Goal: Task Accomplishment & Management: Use online tool/utility

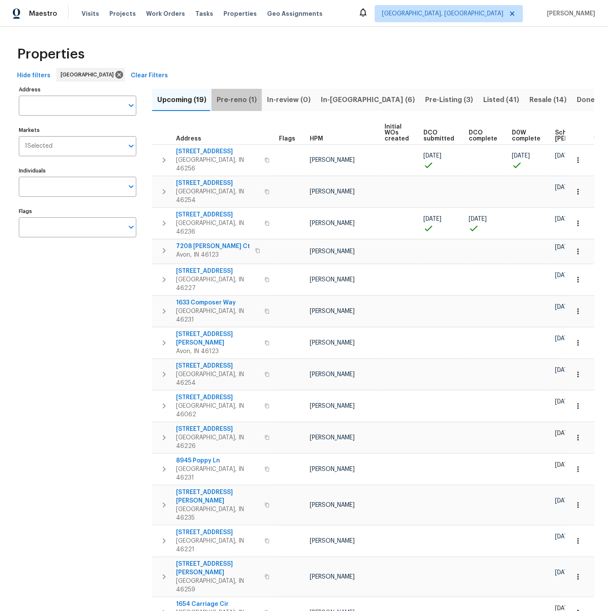
click at [236, 99] on span "Pre-reno (1)" at bounding box center [237, 100] width 40 height 12
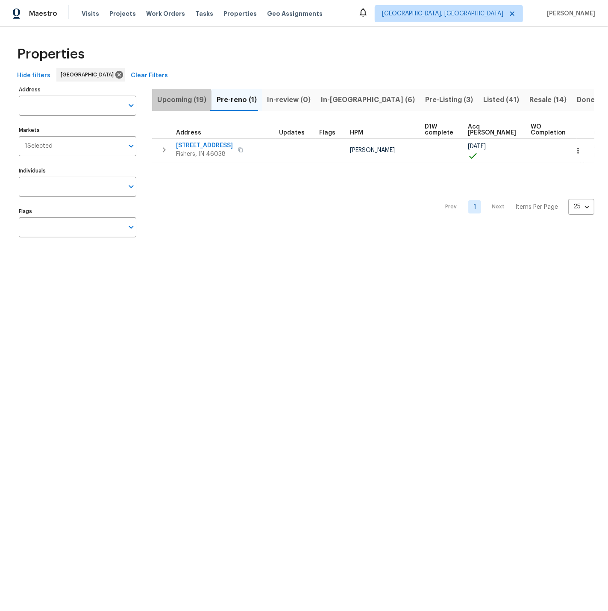
click at [180, 100] on span "Upcoming (19)" at bounding box center [181, 100] width 49 height 12
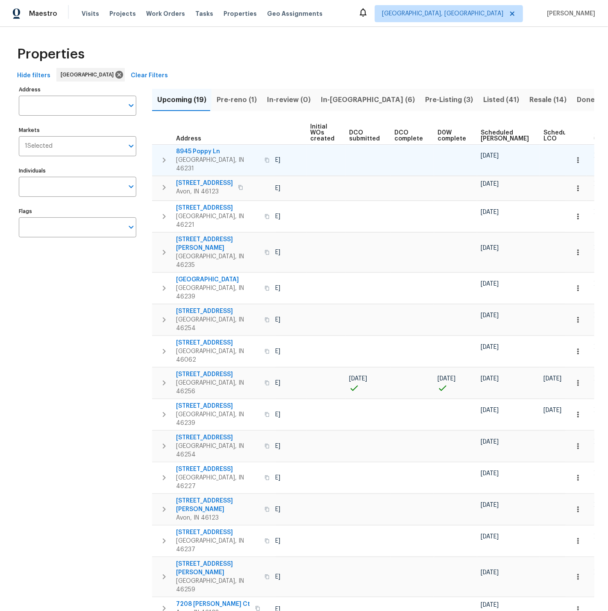
scroll to position [0, 101]
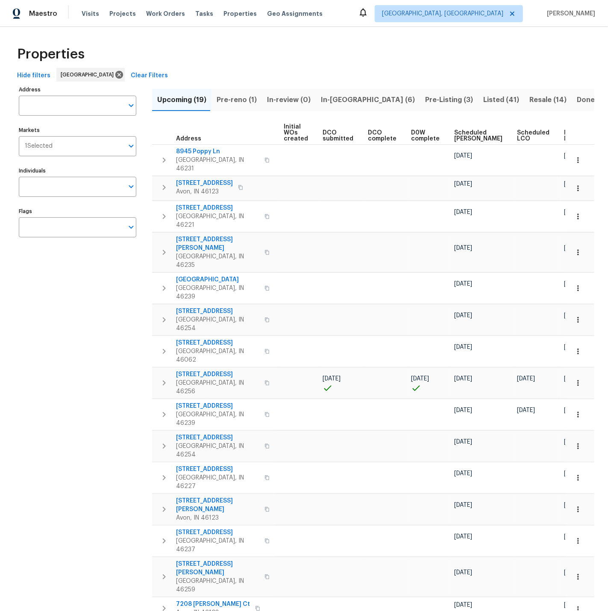
click at [564, 133] on span "Ready Date" at bounding box center [573, 136] width 19 height 12
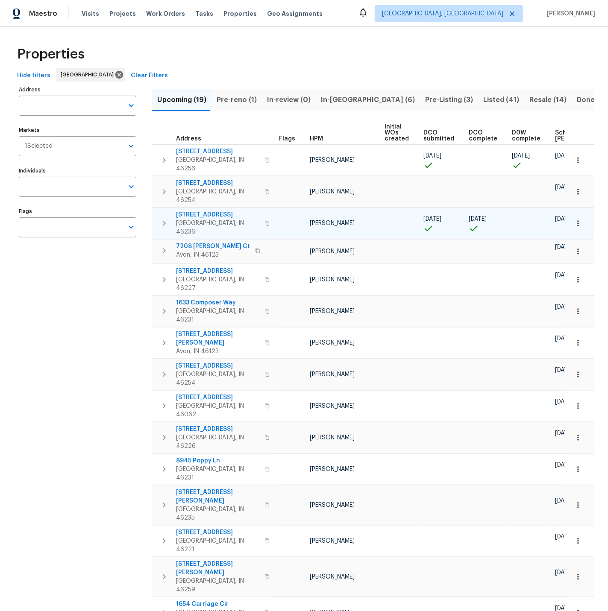
click at [199, 211] on span "7228 River Birch Ln" at bounding box center [217, 215] width 83 height 9
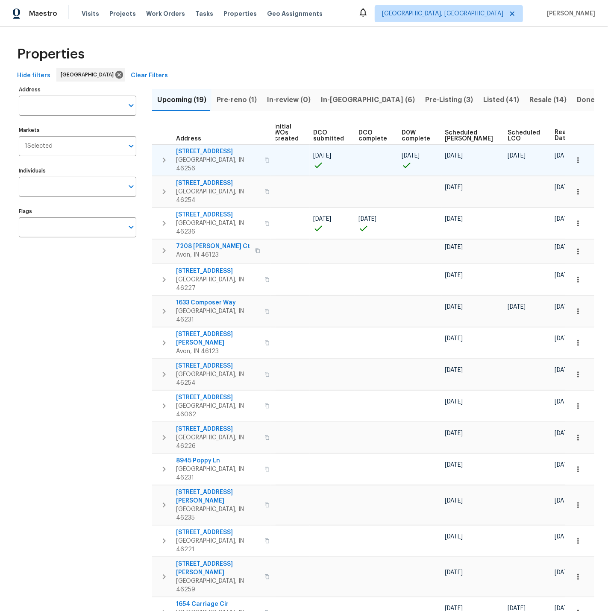
scroll to position [0, 0]
click at [200, 152] on span "8259 Hampton Cir W" at bounding box center [217, 151] width 83 height 9
click at [578, 157] on icon "button" at bounding box center [577, 160] width 1 height 6
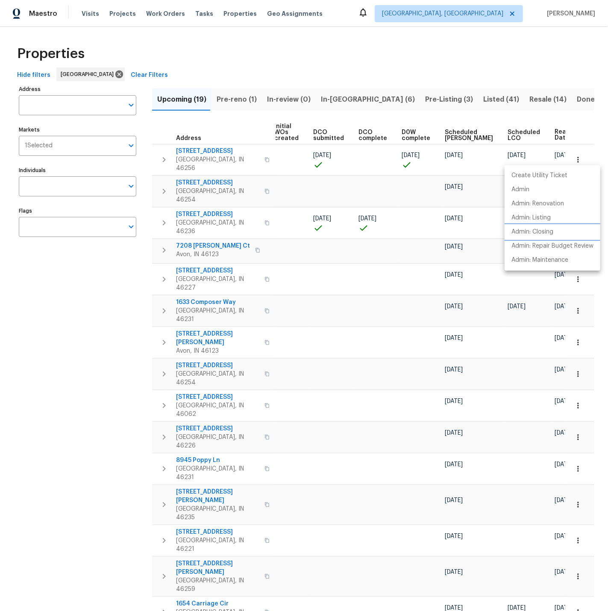
click at [543, 232] on p "Admin: Closing" at bounding box center [532, 232] width 42 height 9
click at [332, 100] on div at bounding box center [304, 305] width 608 height 611
click at [331, 98] on span "In-reno (6)" at bounding box center [368, 100] width 94 height 12
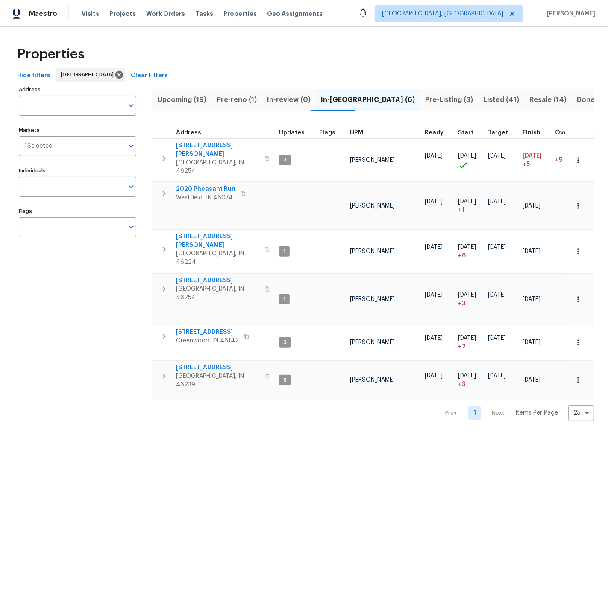
click at [425, 100] on span "Pre-Listing (3)" at bounding box center [449, 100] width 48 height 12
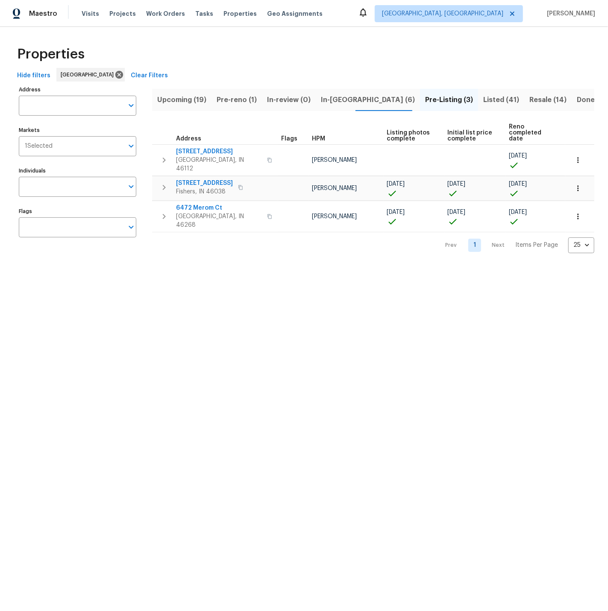
click at [483, 99] on span "Listed (41)" at bounding box center [501, 100] width 36 height 12
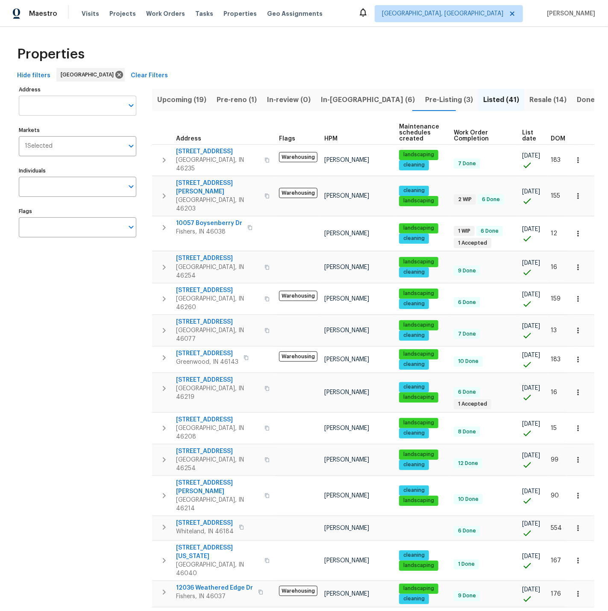
click at [48, 104] on input "Address" at bounding box center [71, 106] width 105 height 20
type input "11837"
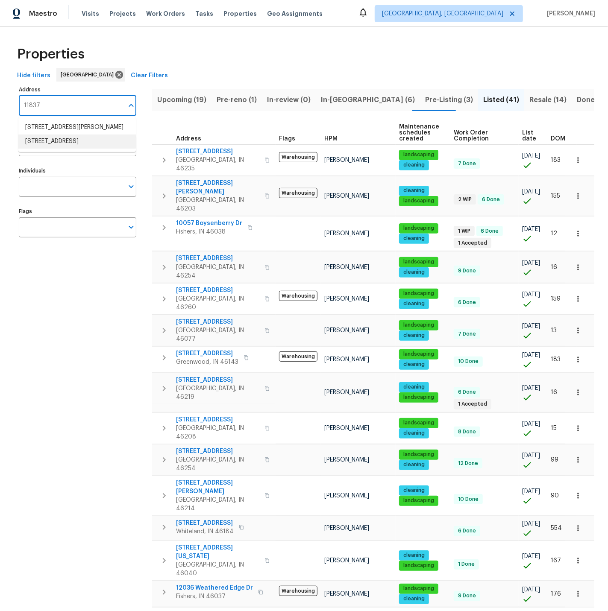
click at [41, 149] on li "11837 Wapiti Way Noblesville IN 46060" at bounding box center [77, 142] width 118 height 14
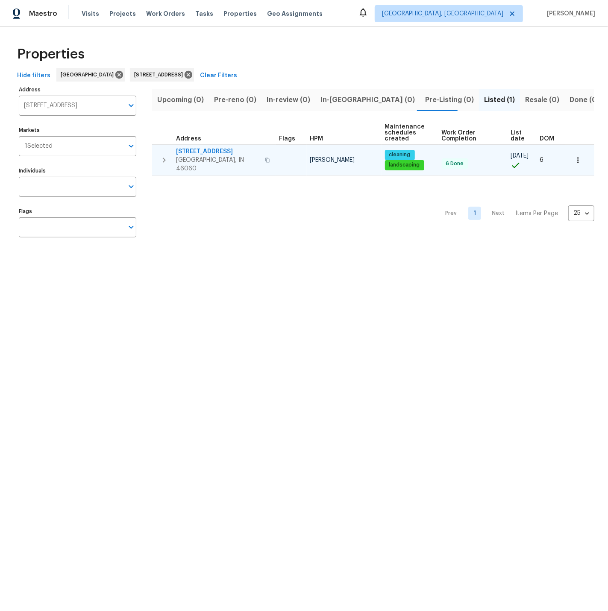
click at [163, 155] on icon "button" at bounding box center [164, 160] width 10 height 10
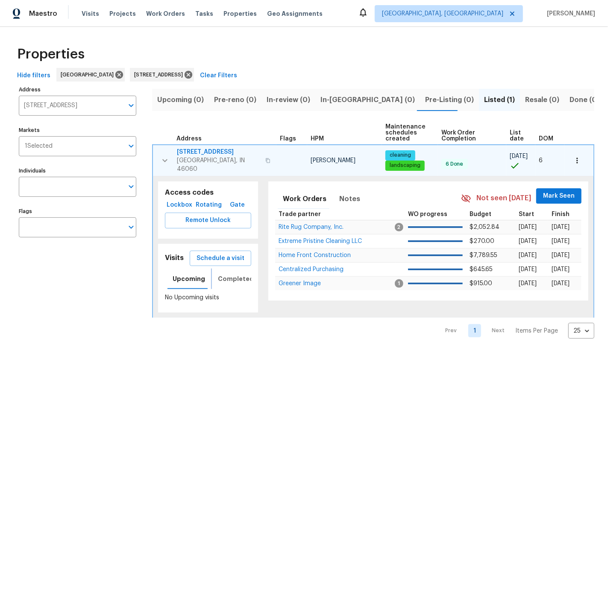
click at [235, 274] on span "Completed" at bounding box center [236, 279] width 36 height 11
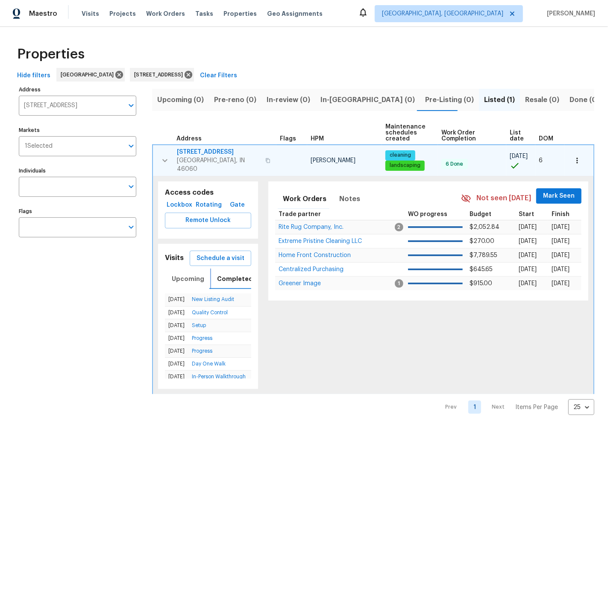
scroll to position [0, 1]
click at [218, 297] on link "New Listing Audit" at bounding box center [213, 299] width 42 height 5
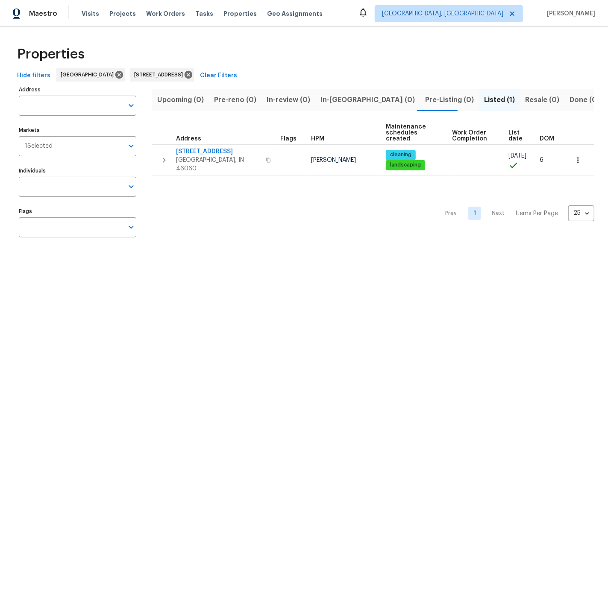
type input "11837 Wapiti Way Noblesville IN 46060"
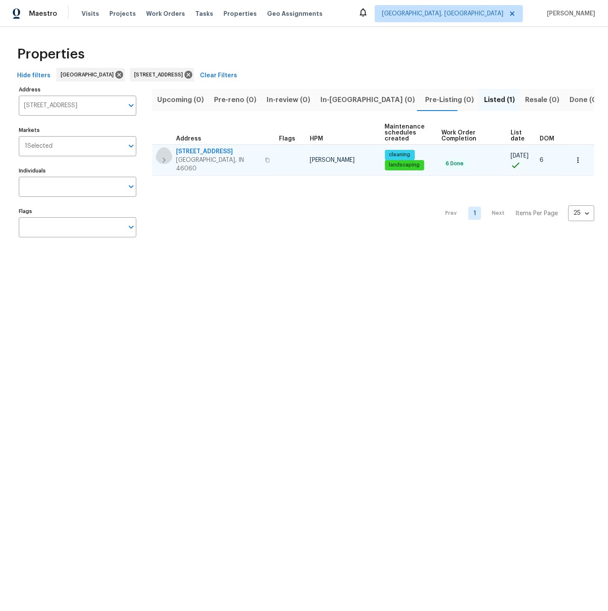
click at [164, 155] on icon "button" at bounding box center [164, 160] width 10 height 10
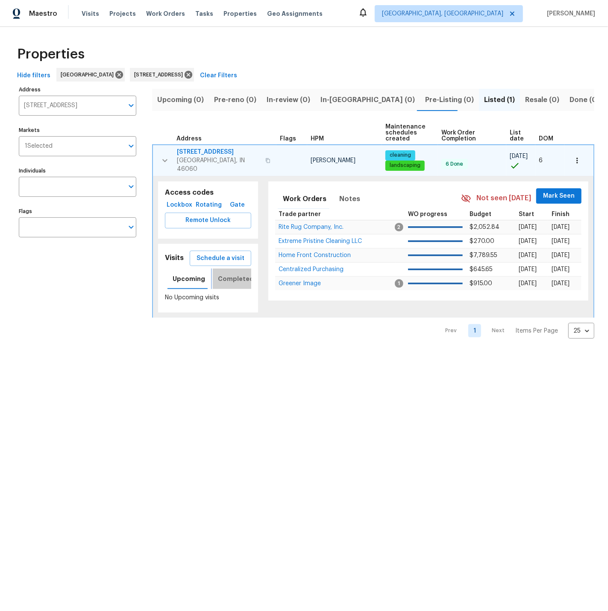
click at [229, 274] on span "Completed" at bounding box center [236, 279] width 36 height 11
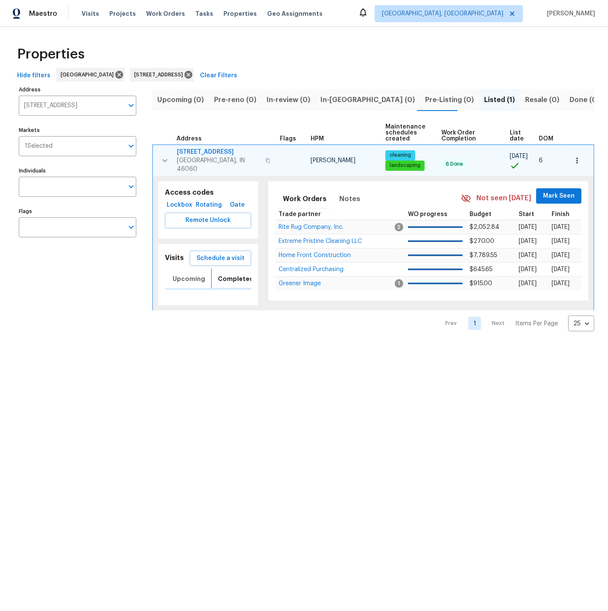
scroll to position [0, 1]
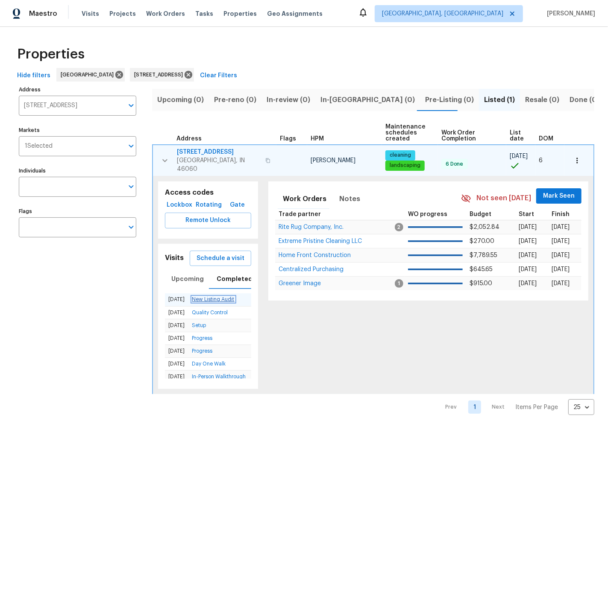
click at [219, 297] on link "New Listing Audit" at bounding box center [213, 299] width 42 height 5
click at [85, 12] on span "Visits" at bounding box center [91, 13] width 18 height 9
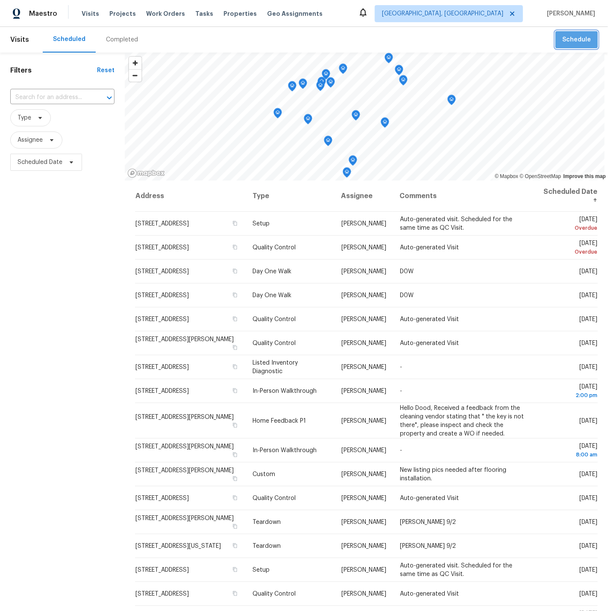
click at [579, 38] on span "Schedule" at bounding box center [576, 40] width 29 height 11
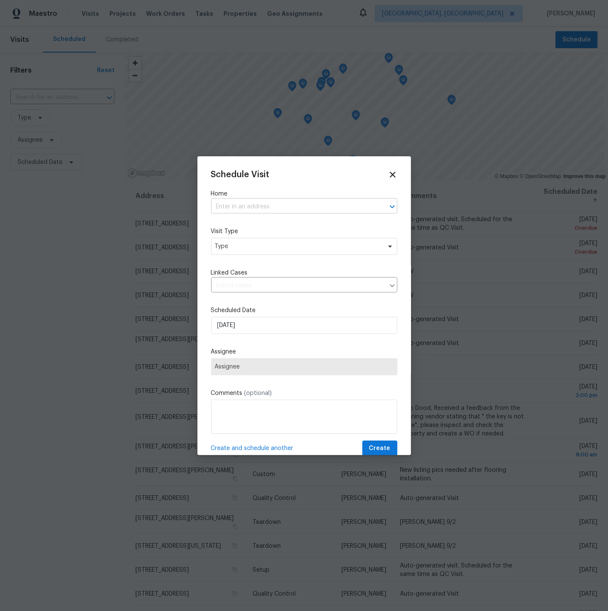
click at [255, 205] on input "text" at bounding box center [292, 206] width 162 height 13
type input "6766"
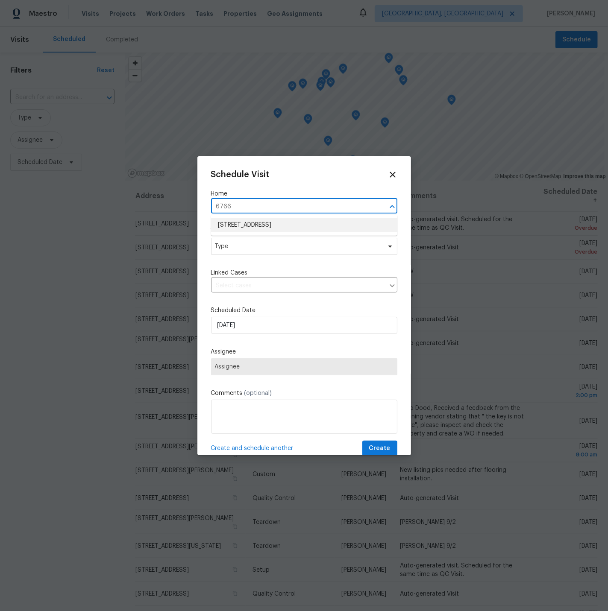
click at [261, 226] on li "[STREET_ADDRESS]" at bounding box center [304, 225] width 186 height 14
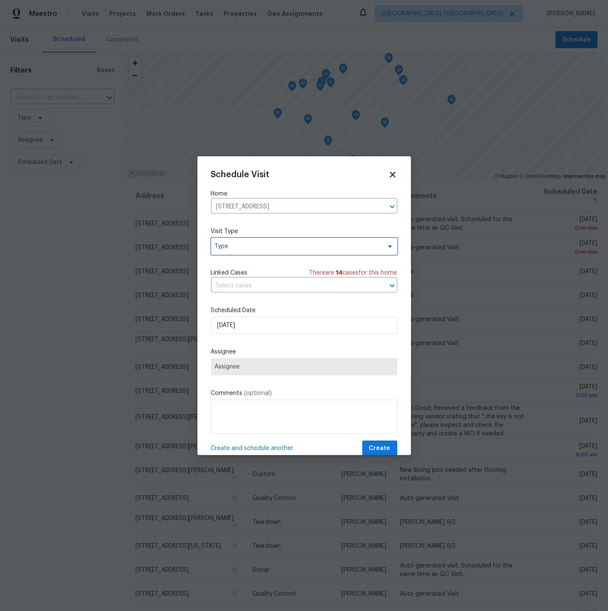
click at [244, 247] on span "Type" at bounding box center [298, 246] width 166 height 9
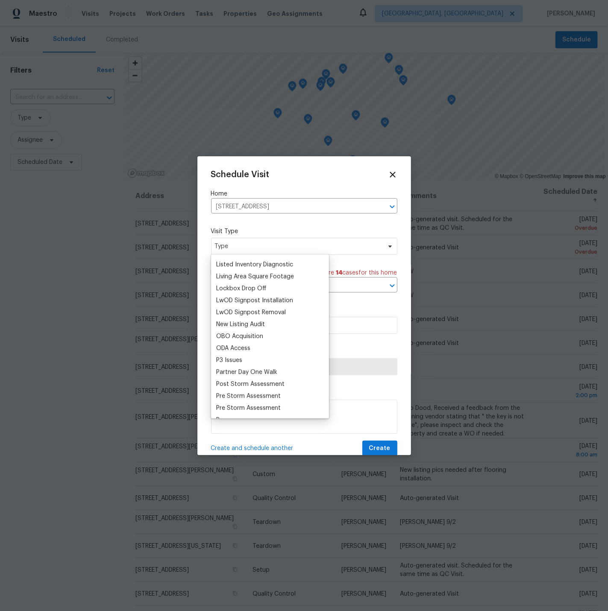
scroll to position [419, 0]
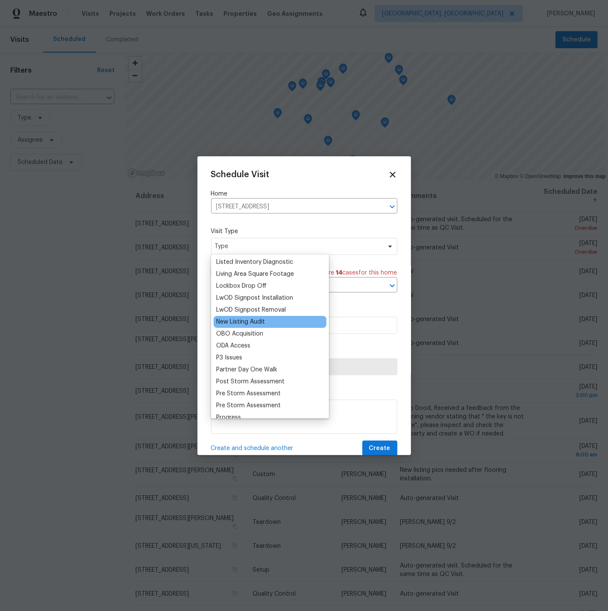
click at [243, 322] on div "New Listing Audit" at bounding box center [240, 322] width 49 height 9
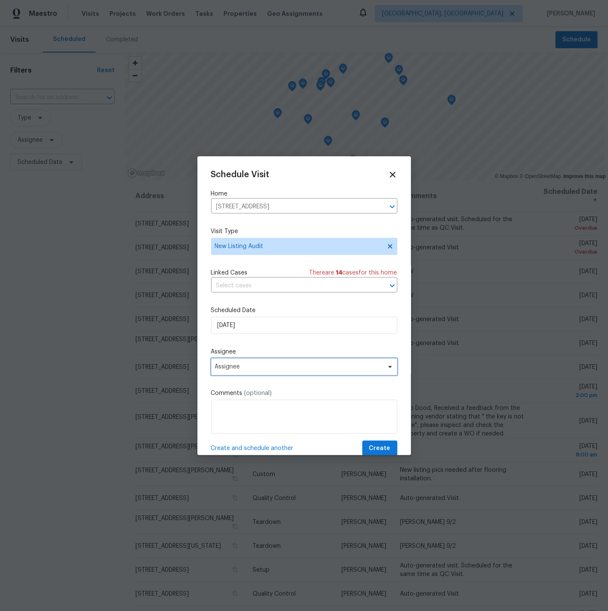
click at [245, 364] on span "Assignee" at bounding box center [299, 367] width 168 height 7
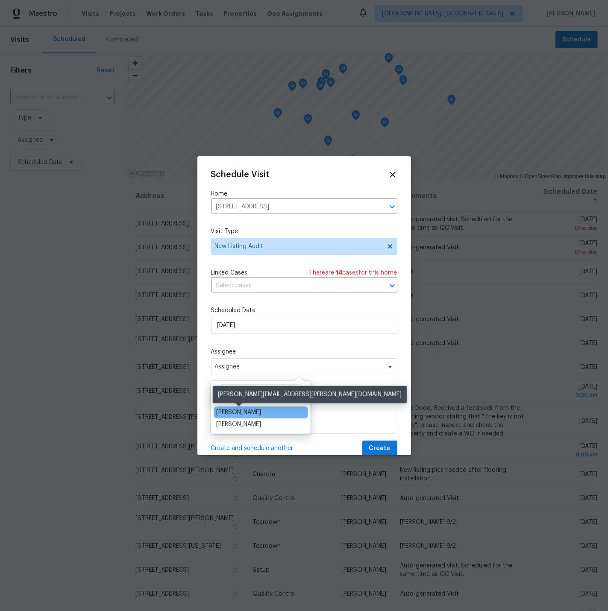
type input "robert"
click at [244, 411] on div "[PERSON_NAME]" at bounding box center [238, 413] width 45 height 9
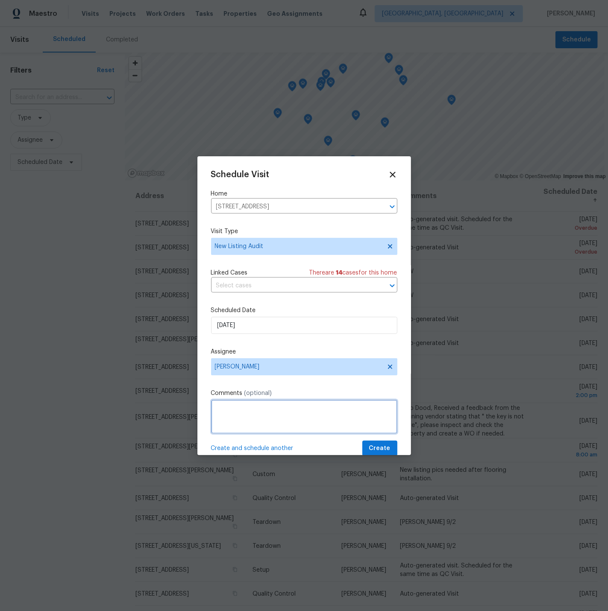
click at [285, 408] on textarea at bounding box center [304, 417] width 186 height 34
type textarea "Navigate AI NLA"
click at [387, 447] on span "Create" at bounding box center [379, 449] width 21 height 11
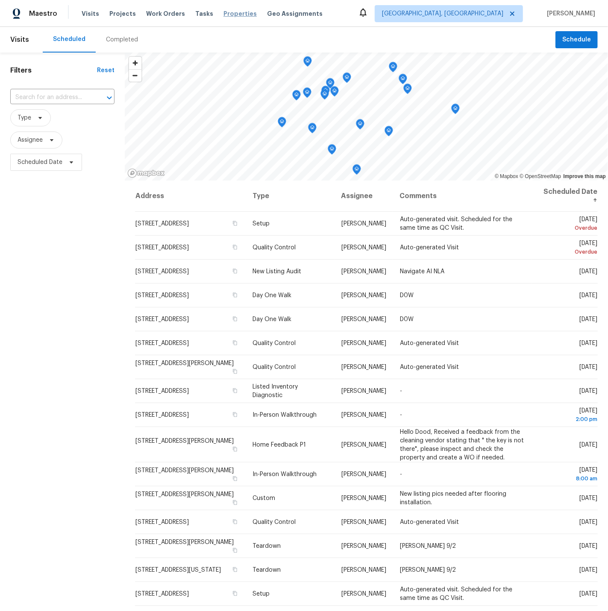
click at [223, 14] on span "Properties" at bounding box center [239, 13] width 33 height 9
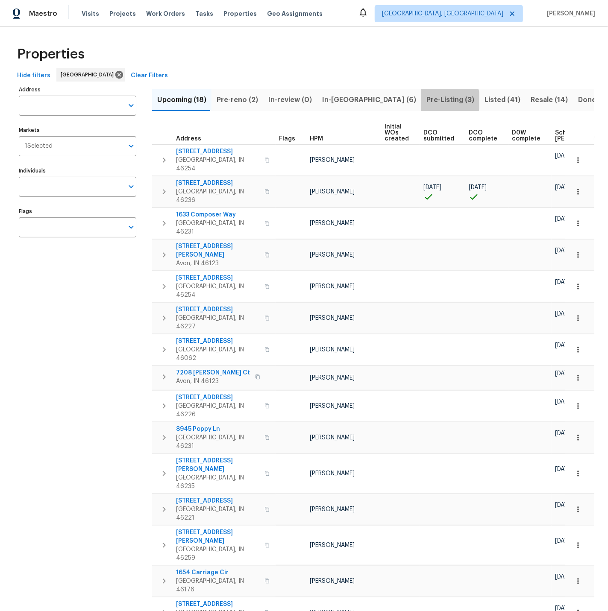
click at [426, 101] on span "Pre-Listing (3)" at bounding box center [450, 100] width 48 height 12
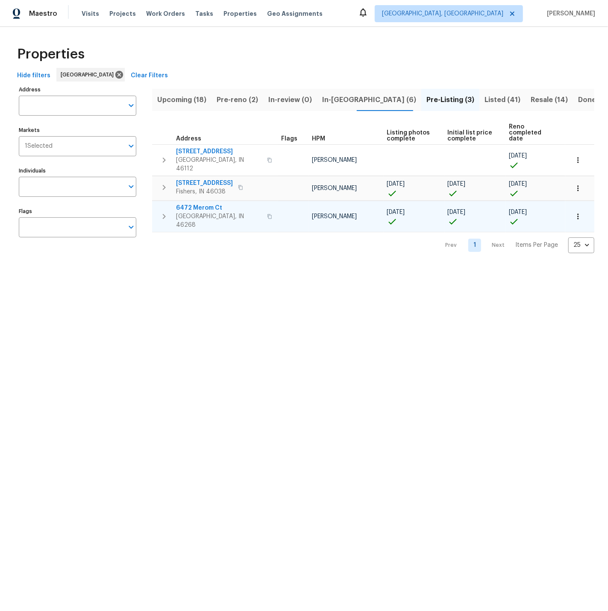
click at [201, 204] on span "6472 Merom Ct" at bounding box center [219, 208] width 86 height 9
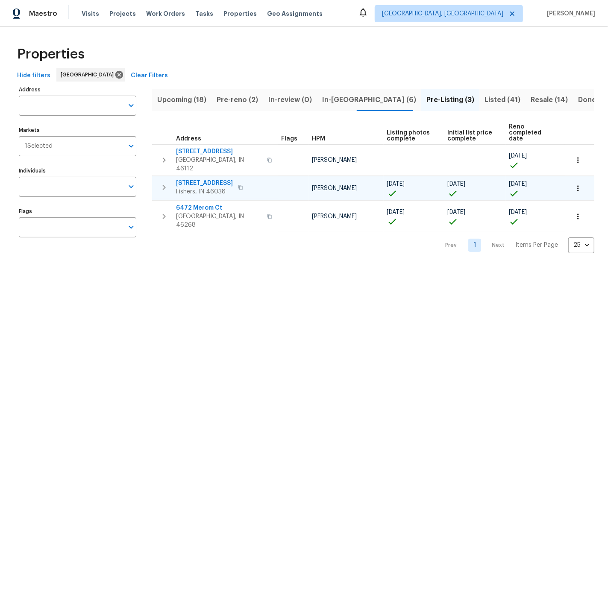
click at [203, 179] on span "13947 Meadow Lake Dr" at bounding box center [204, 183] width 57 height 9
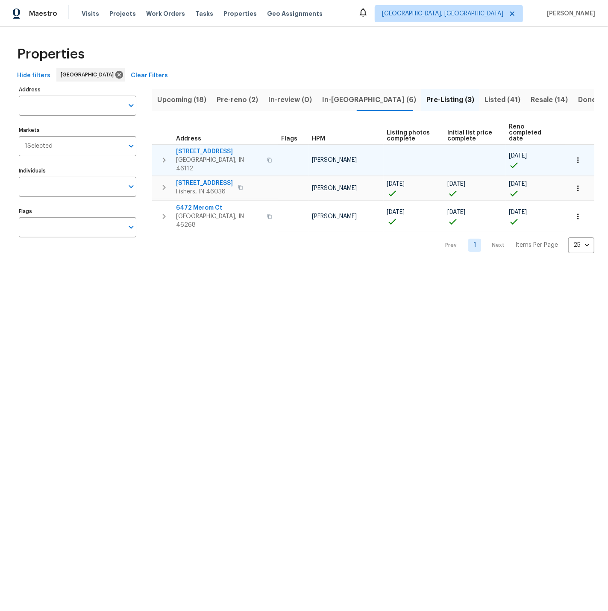
click at [199, 147] on span "27 Ashwood Cir" at bounding box center [219, 151] width 86 height 9
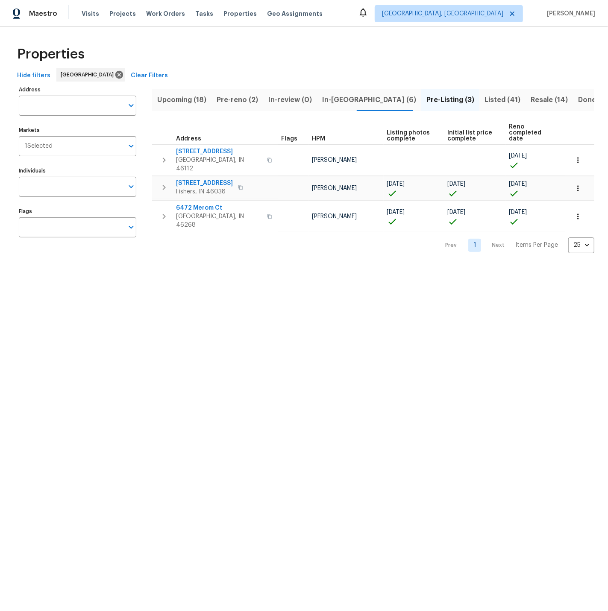
click at [485, 100] on span "Listed (41)" at bounding box center [503, 100] width 36 height 12
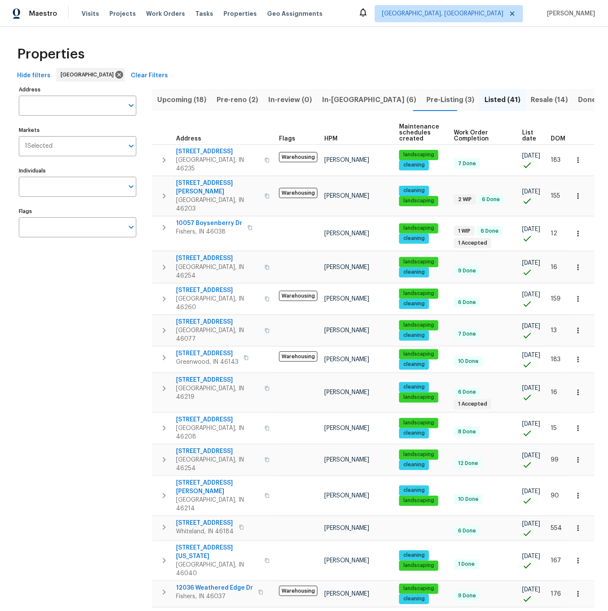
scroll to position [0, 11]
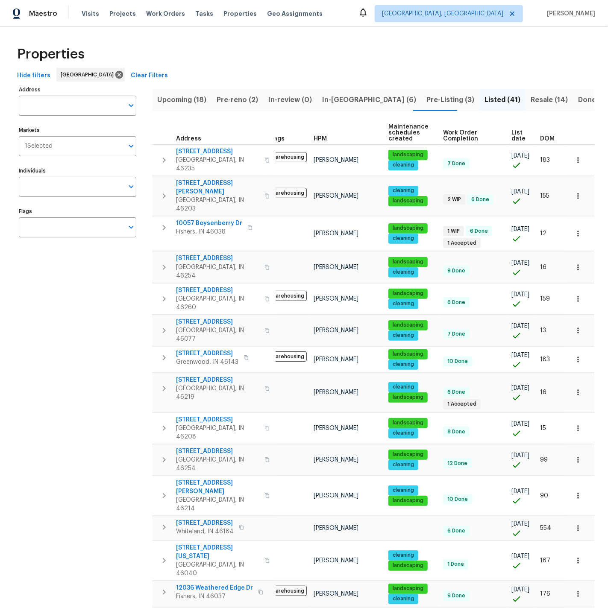
click at [514, 138] on span "List date" at bounding box center [518, 136] width 14 height 12
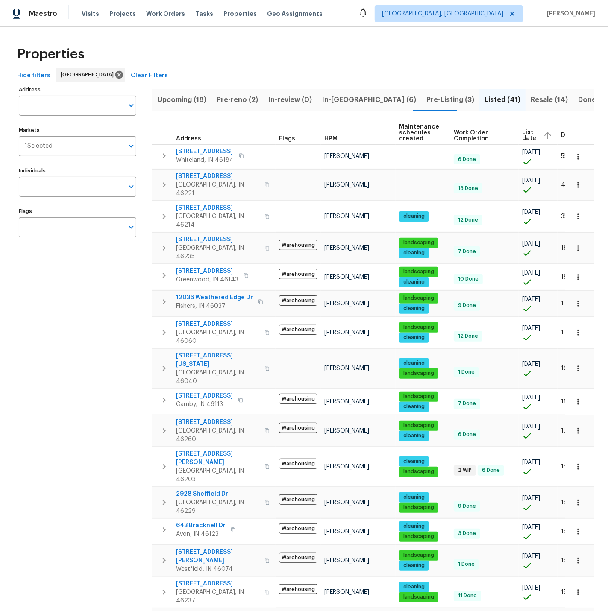
click at [526, 135] on span "List date" at bounding box center [529, 135] width 14 height 12
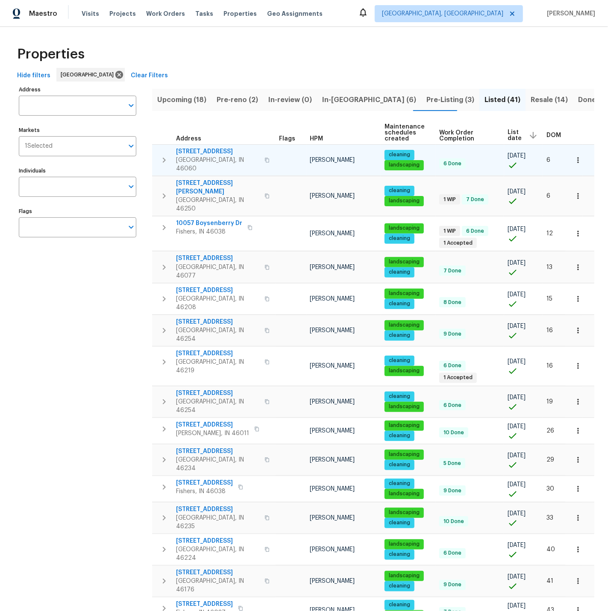
click at [203, 151] on span "11837 Wapiti Way" at bounding box center [217, 151] width 83 height 9
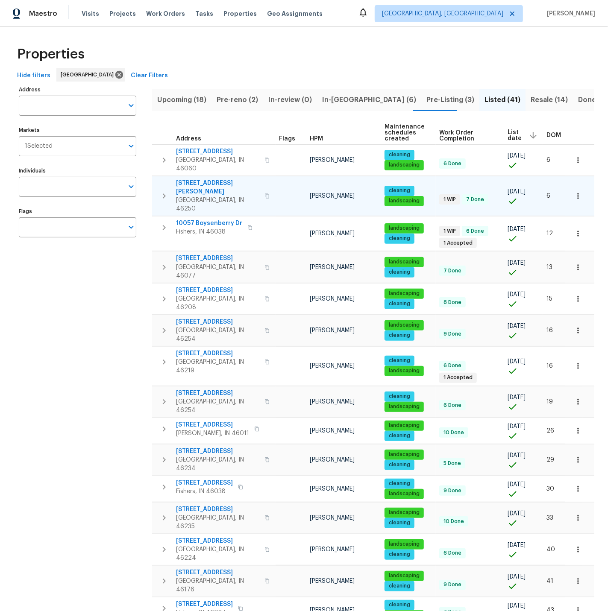
click at [201, 179] on span "9177 Budd Run Dr" at bounding box center [217, 187] width 83 height 17
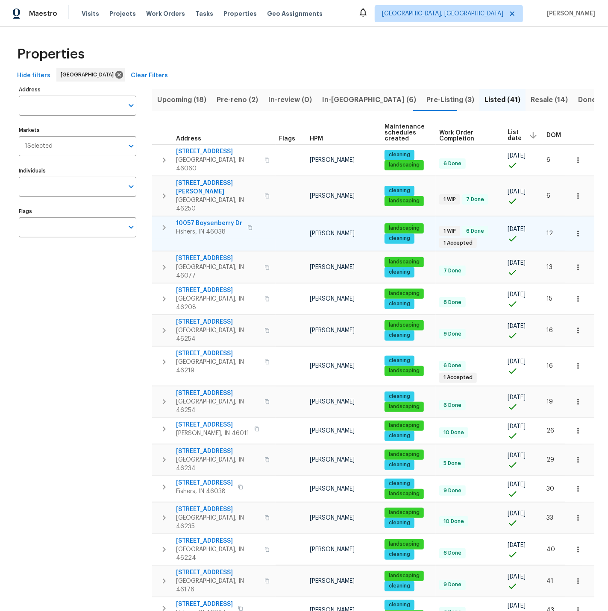
click at [209, 219] on span "10057 Boysenberry Dr" at bounding box center [209, 223] width 66 height 9
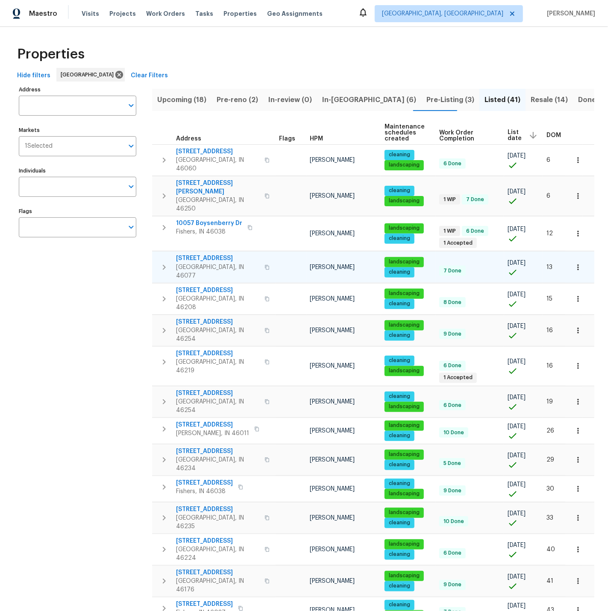
click at [206, 254] on span "6766 Wimbledon Dr" at bounding box center [217, 258] width 83 height 9
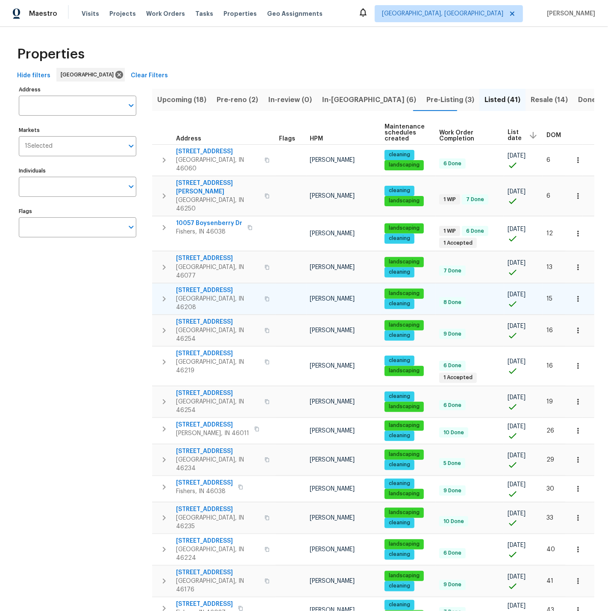
click at [580, 295] on icon "button" at bounding box center [578, 299] width 9 height 9
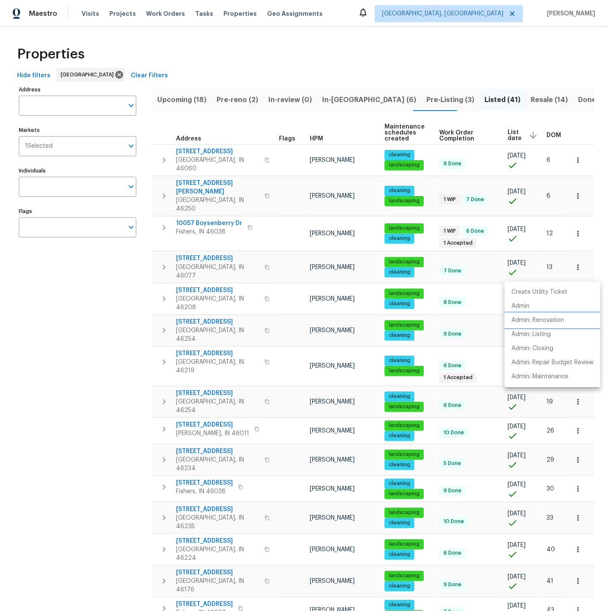
click at [541, 319] on p "Admin: Renovation" at bounding box center [537, 320] width 53 height 9
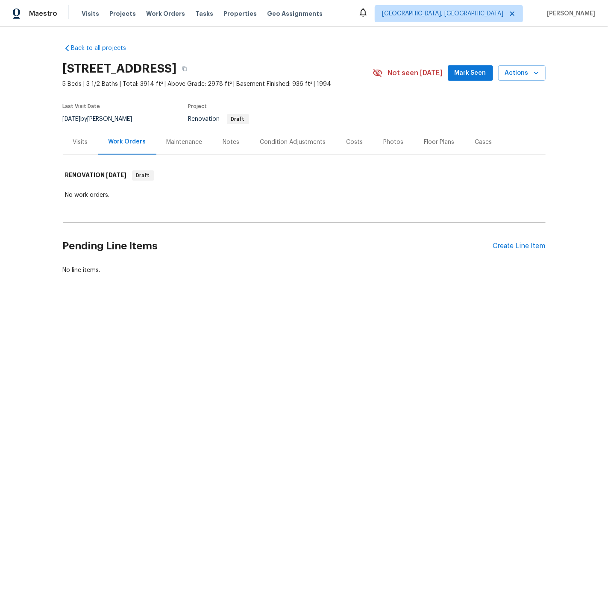
click at [81, 142] on div "Visits" at bounding box center [80, 142] width 15 height 9
click at [82, 140] on div "Visits" at bounding box center [80, 142] width 15 height 9
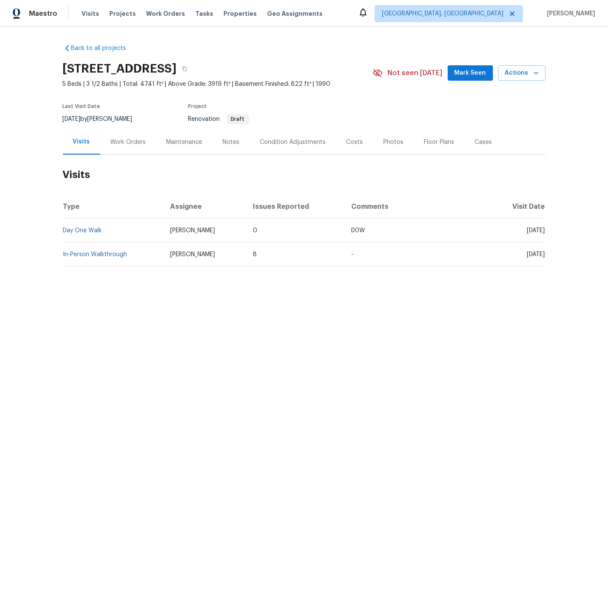
click at [229, 139] on div "Notes" at bounding box center [231, 142] width 17 height 9
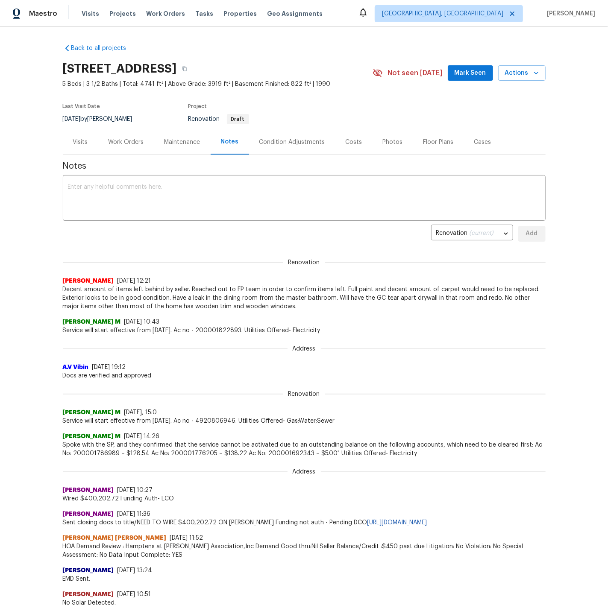
click at [120, 143] on div "Work Orders" at bounding box center [126, 142] width 35 height 9
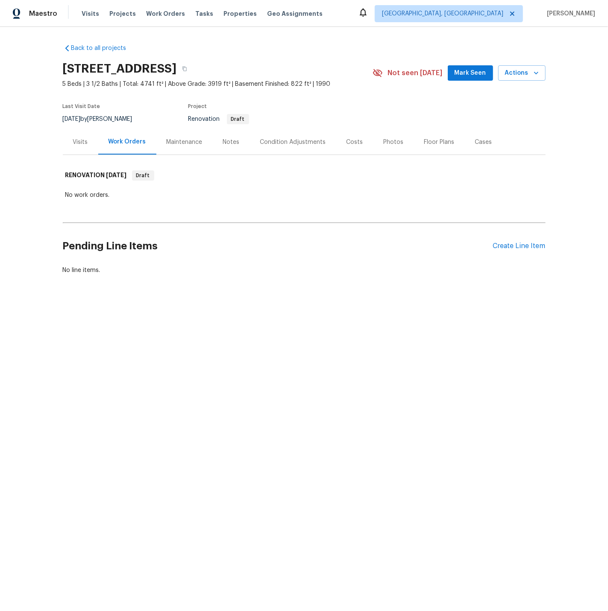
click at [79, 141] on div "Visits" at bounding box center [80, 142] width 15 height 9
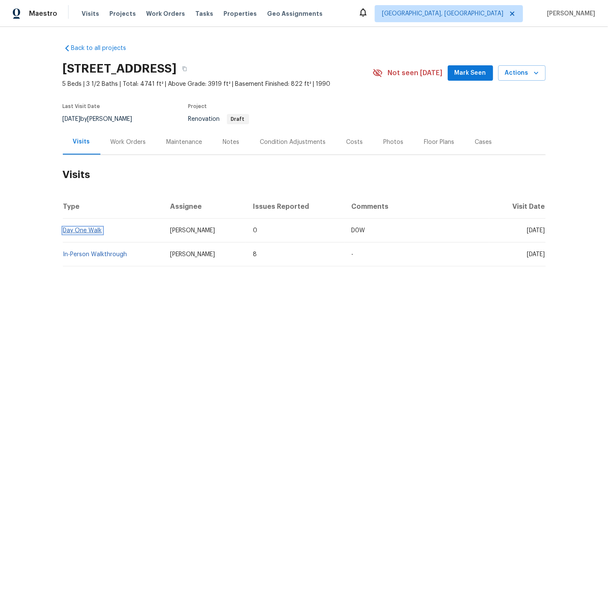
click at [85, 231] on link "Day One Walk" at bounding box center [82, 231] width 39 height 6
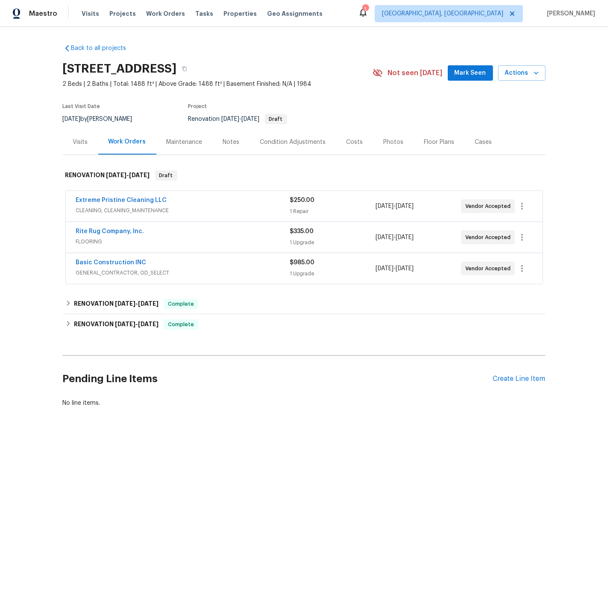
click at [391, 142] on div "Photos" at bounding box center [394, 142] width 20 height 9
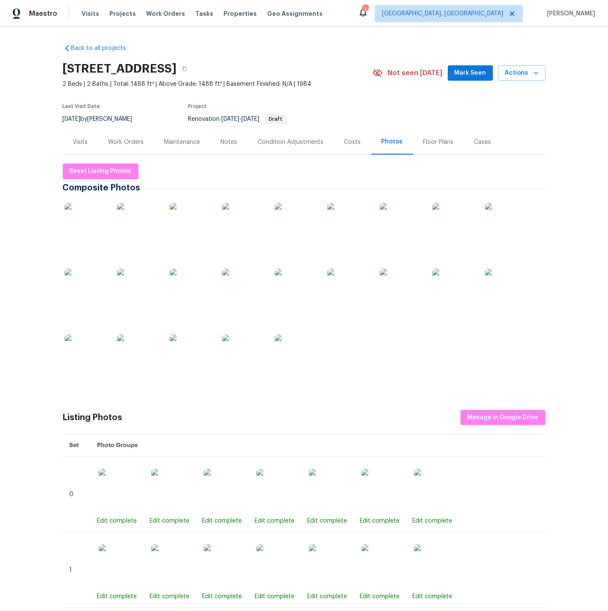
click at [94, 224] on img at bounding box center [86, 224] width 43 height 43
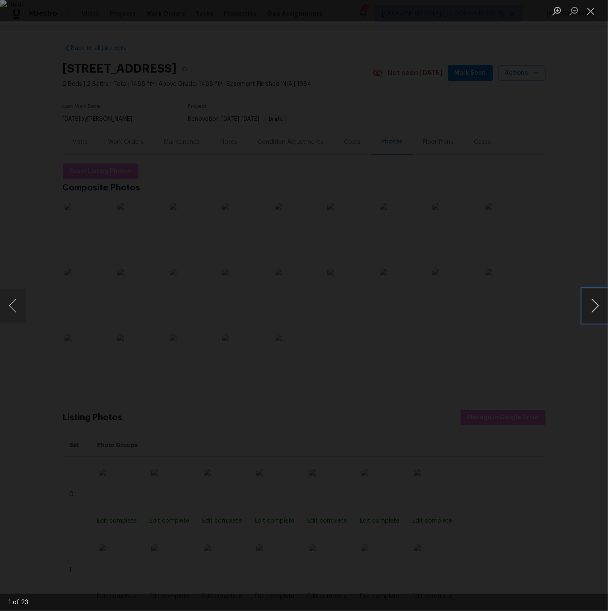
click at [547, 310] on button "Next image" at bounding box center [595, 306] width 26 height 34
click at [547, 309] on button "Next image" at bounding box center [595, 306] width 26 height 34
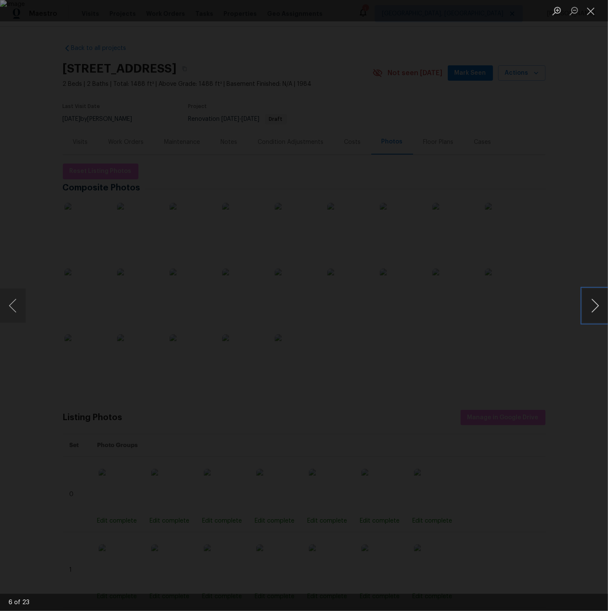
click at [547, 307] on button "Next image" at bounding box center [595, 306] width 26 height 34
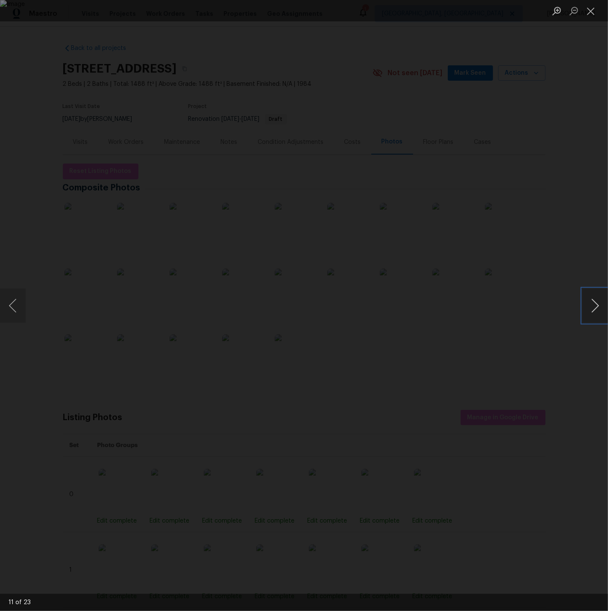
click at [547, 307] on button "Next image" at bounding box center [595, 306] width 26 height 34
click at [16, 303] on button "Previous image" at bounding box center [13, 306] width 26 height 34
click at [547, 304] on button "Next image" at bounding box center [595, 306] width 26 height 34
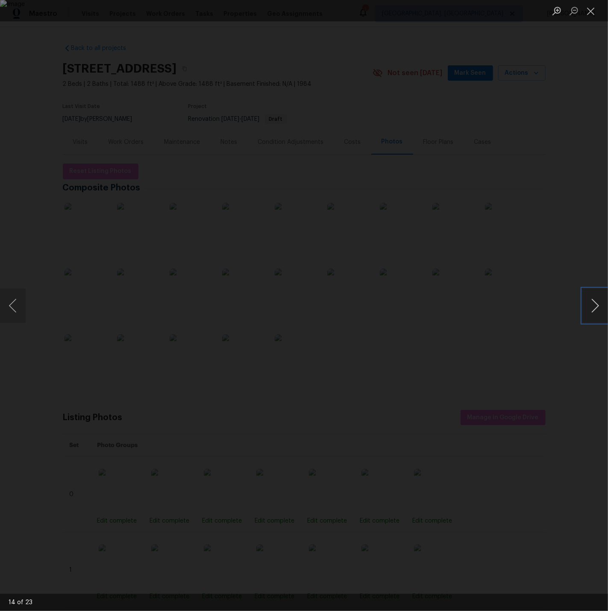
click at [547, 304] on button "Next image" at bounding box center [595, 306] width 26 height 34
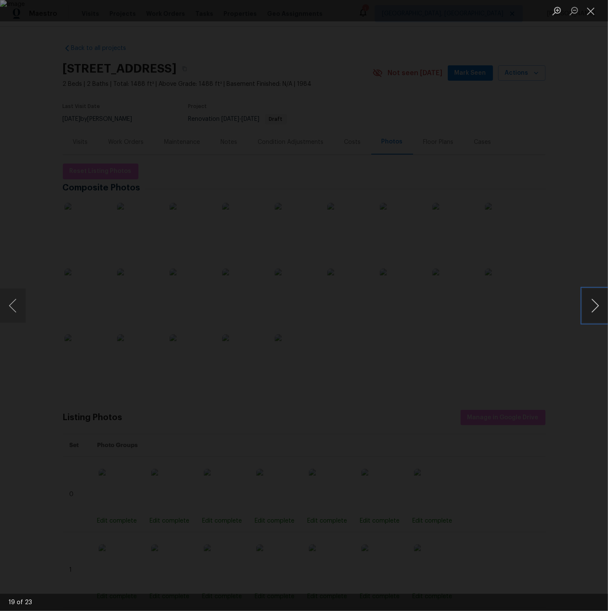
click at [547, 304] on button "Next image" at bounding box center [595, 306] width 26 height 34
click at [547, 9] on button "Close lightbox" at bounding box center [590, 10] width 17 height 15
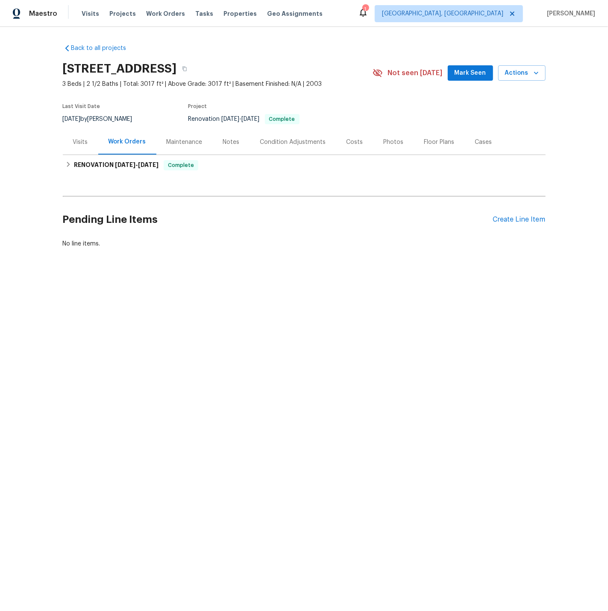
click at [388, 142] on div "Photos" at bounding box center [394, 142] width 20 height 9
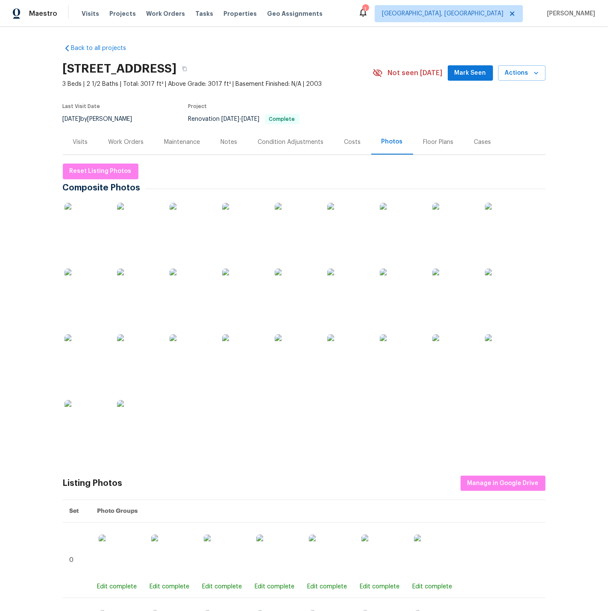
click at [90, 222] on img at bounding box center [86, 224] width 43 height 43
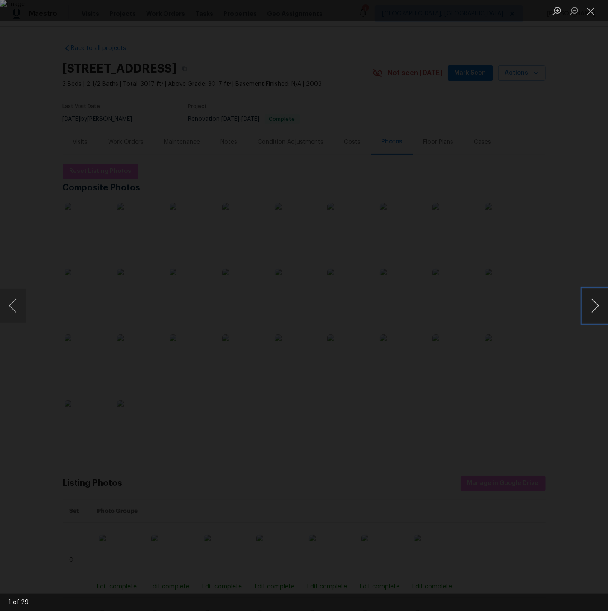
click at [547, 305] on button "Next image" at bounding box center [595, 306] width 26 height 34
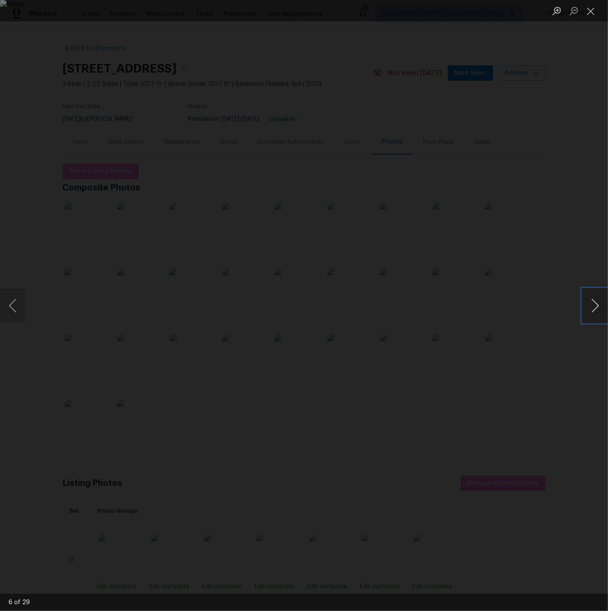
click at [547, 305] on button "Next image" at bounding box center [595, 306] width 26 height 34
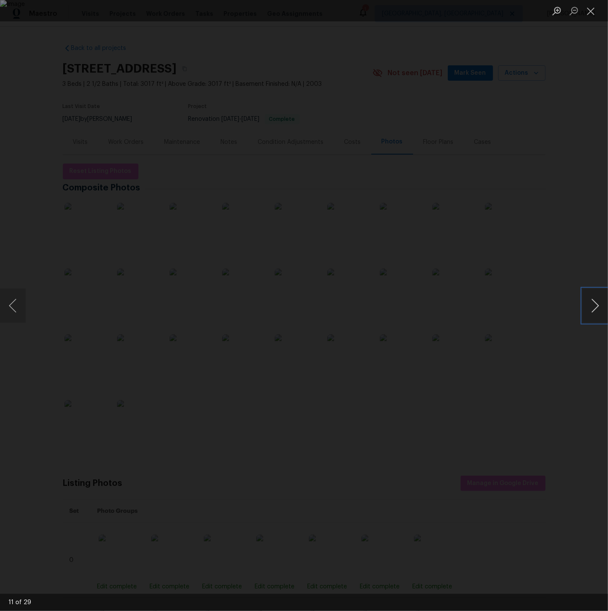
click at [547, 305] on button "Next image" at bounding box center [595, 306] width 26 height 34
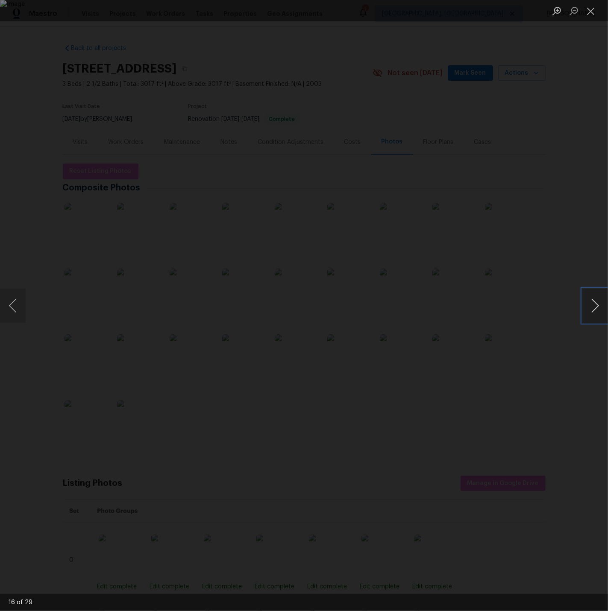
click at [547, 305] on button "Next image" at bounding box center [595, 306] width 26 height 34
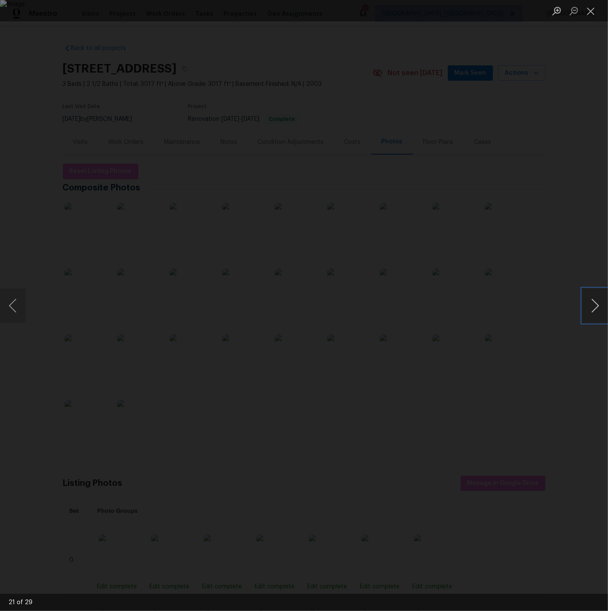
click at [547, 305] on button "Next image" at bounding box center [595, 306] width 26 height 34
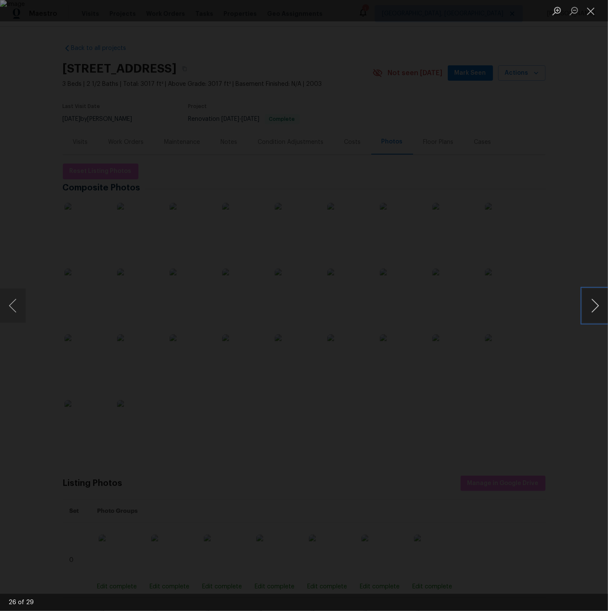
click at [547, 305] on button "Next image" at bounding box center [595, 306] width 26 height 34
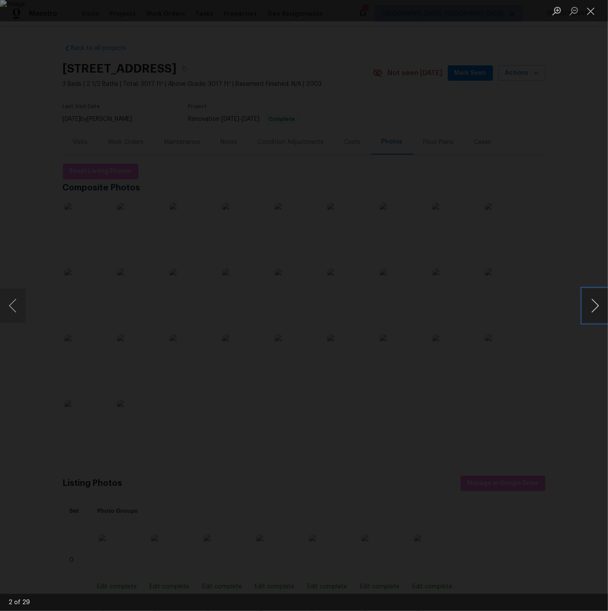
click at [547, 305] on button "Next image" at bounding box center [595, 306] width 26 height 34
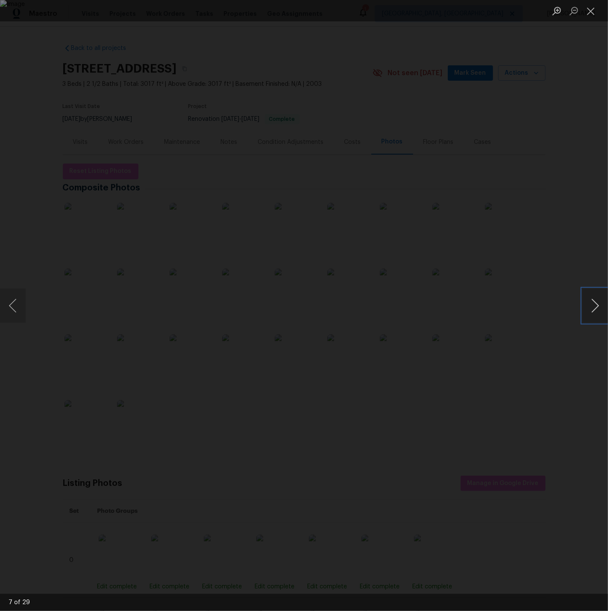
click at [547, 305] on button "Next image" at bounding box center [595, 306] width 26 height 34
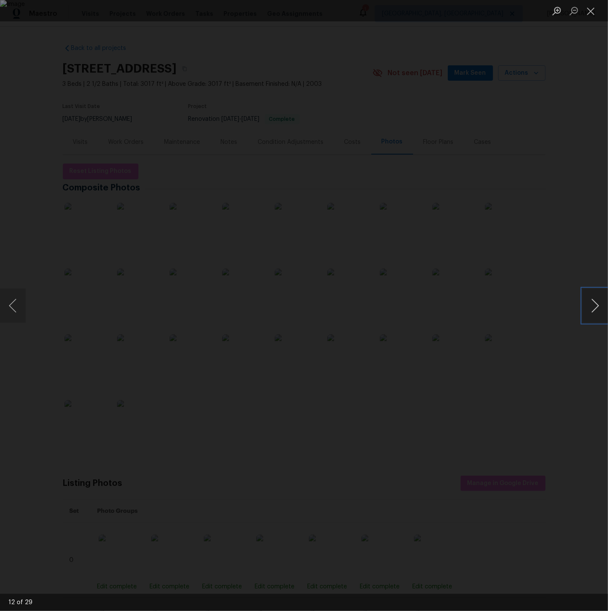
click at [547, 305] on button "Next image" at bounding box center [595, 306] width 26 height 34
click at [547, 9] on button "Close lightbox" at bounding box center [590, 10] width 17 height 15
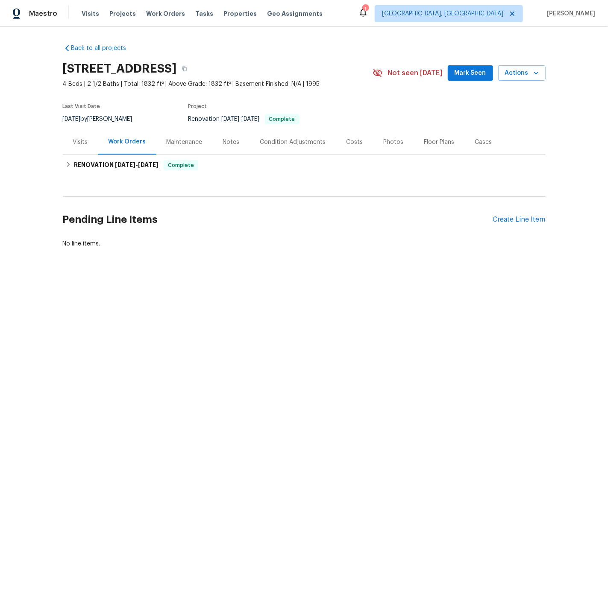
click at [387, 141] on div "Photos" at bounding box center [394, 142] width 20 height 9
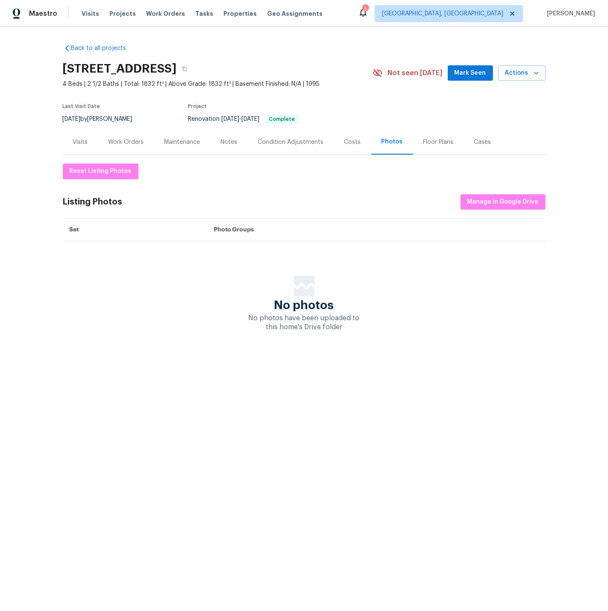
click at [222, 141] on div "Notes" at bounding box center [229, 142] width 17 height 9
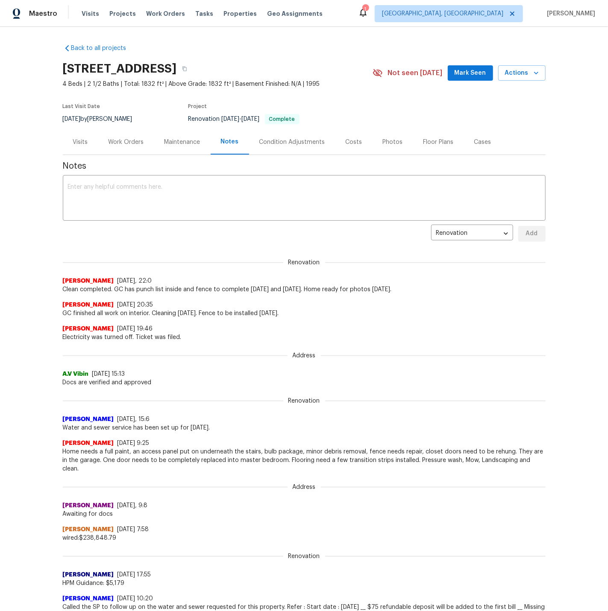
click at [130, 142] on div "Work Orders" at bounding box center [126, 142] width 35 height 9
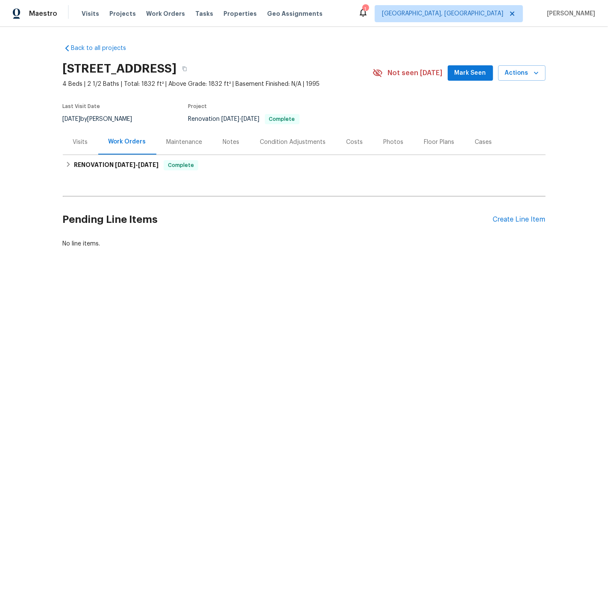
click at [275, 142] on div "Condition Adjustments" at bounding box center [293, 142] width 66 height 9
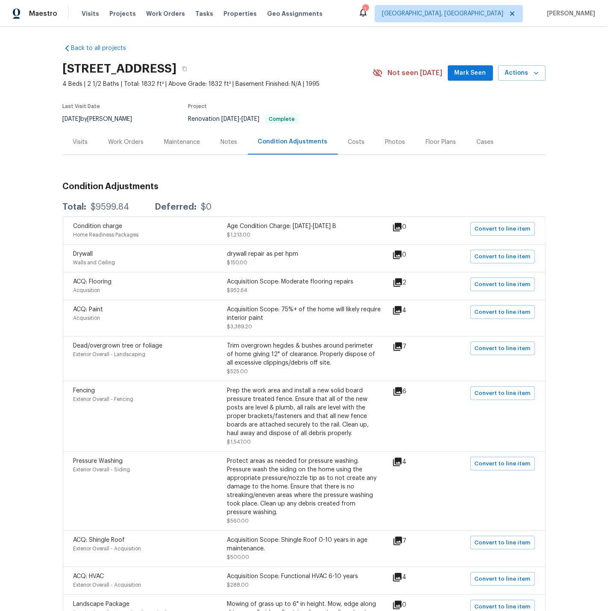
click at [82, 141] on div "Visits" at bounding box center [80, 142] width 15 height 9
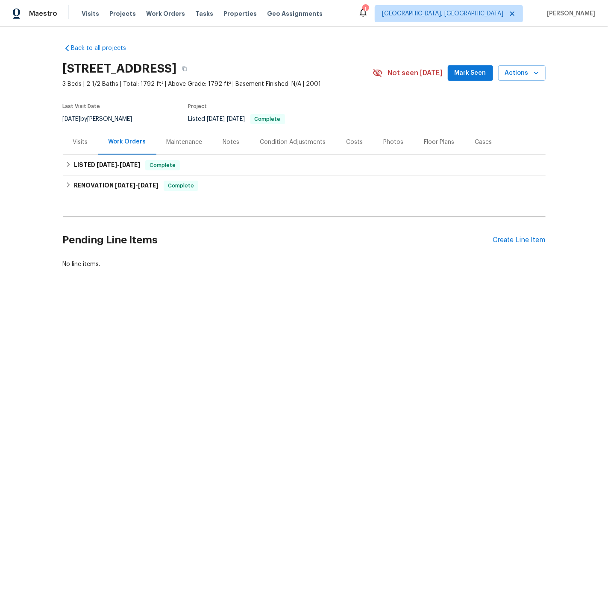
click at [387, 141] on div "Photos" at bounding box center [394, 142] width 20 height 9
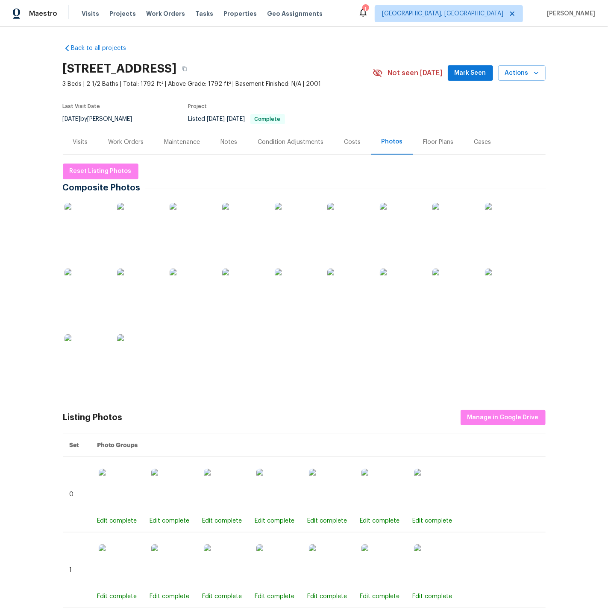
click at [93, 226] on img at bounding box center [86, 224] width 43 height 43
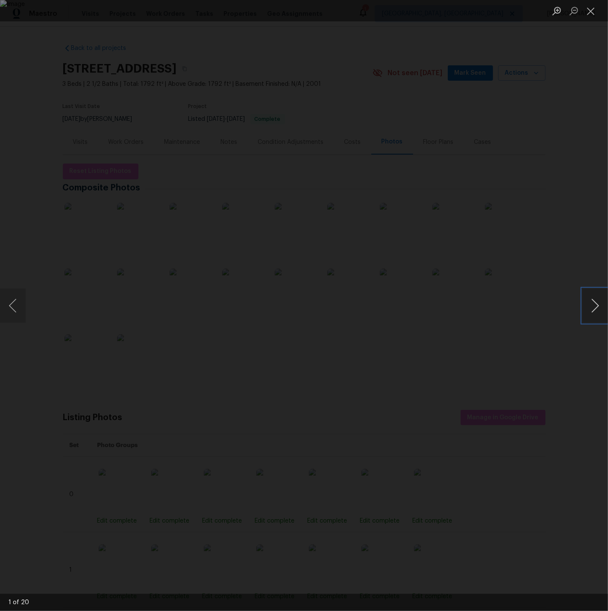
click at [547, 305] on button "Next image" at bounding box center [595, 306] width 26 height 34
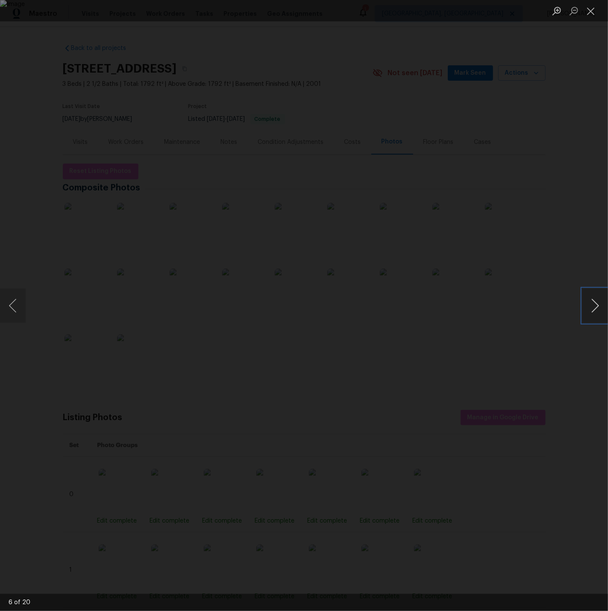
click at [547, 305] on button "Next image" at bounding box center [595, 306] width 26 height 34
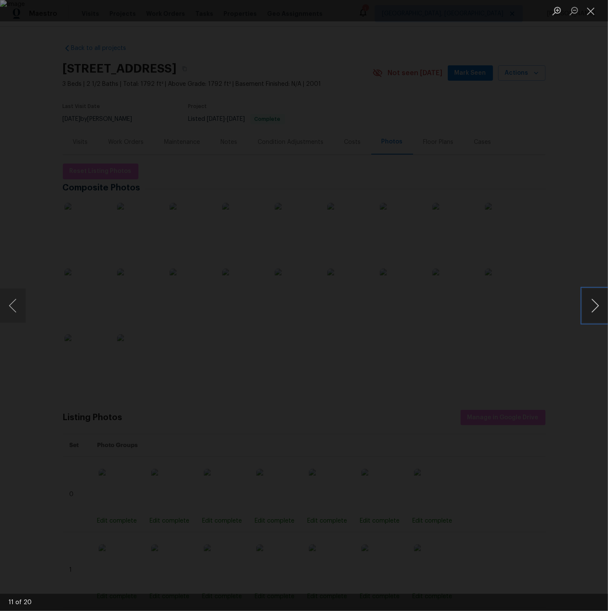
click at [547, 305] on button "Next image" at bounding box center [595, 306] width 26 height 34
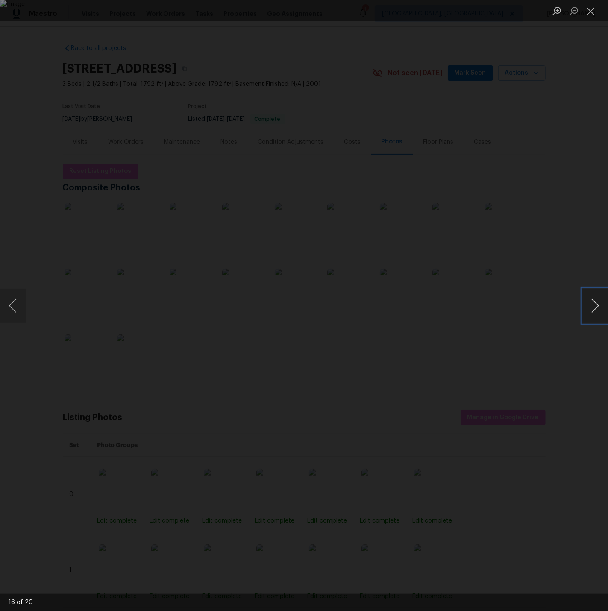
click at [547, 305] on button "Next image" at bounding box center [595, 306] width 26 height 34
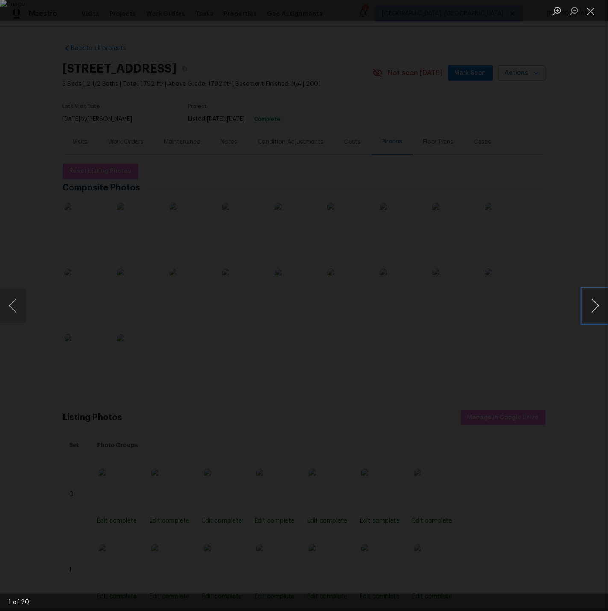
click at [547, 305] on button "Next image" at bounding box center [595, 306] width 26 height 34
click at [547, 10] on button "Close lightbox" at bounding box center [590, 10] width 17 height 15
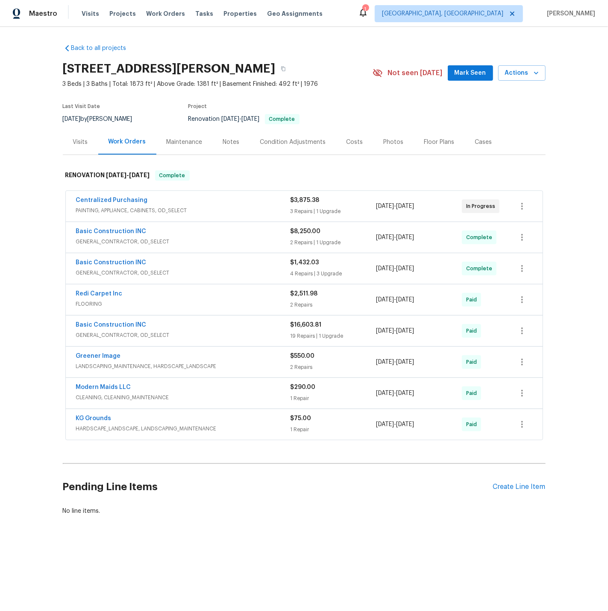
click at [218, 202] on div "Centralized Purchasing" at bounding box center [183, 201] width 215 height 10
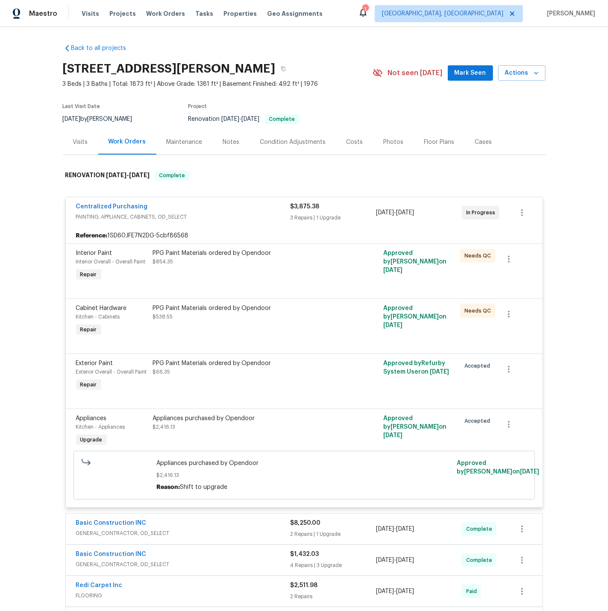
click at [231, 263] on div "PPG Paint Materials ordered by Opendoor $854.35" at bounding box center [246, 257] width 187 height 17
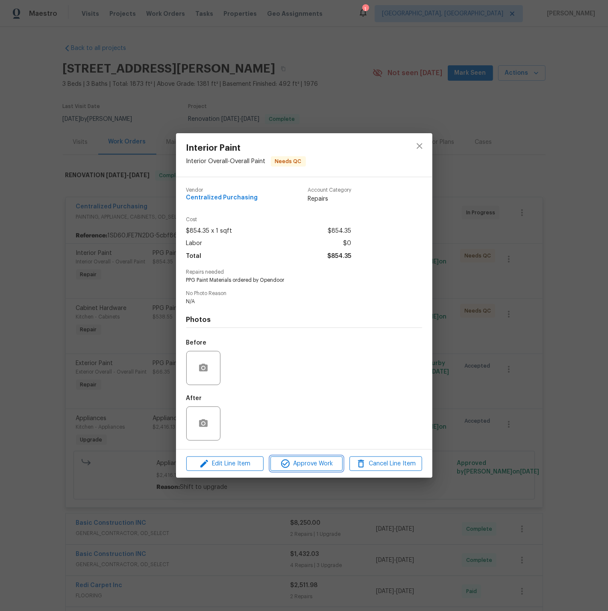
click at [313, 462] on span "Approve Work" at bounding box center [306, 464] width 67 height 11
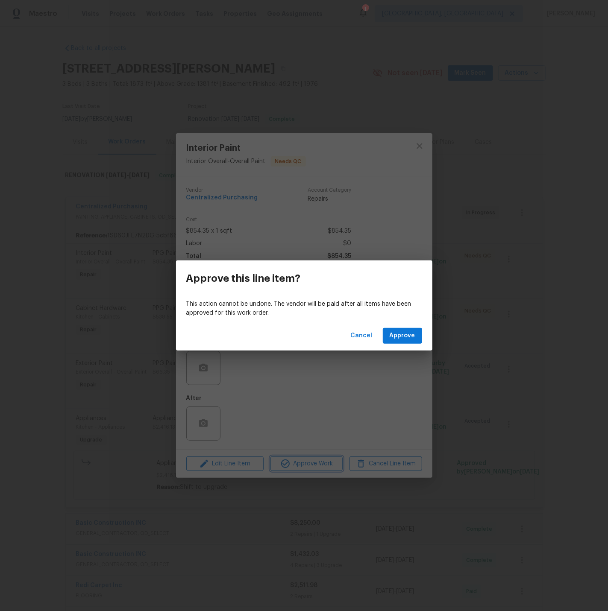
click at [418, 144] on div "Approve this line item? This action cannot be undone. The vendor will be paid a…" at bounding box center [304, 305] width 608 height 611
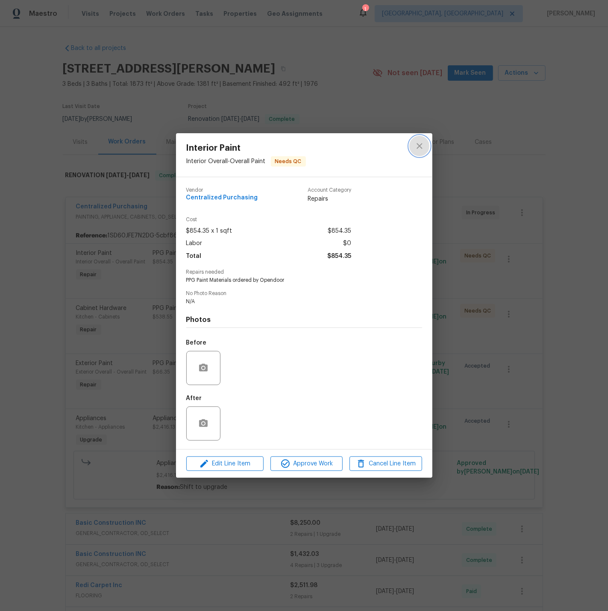
click at [419, 145] on icon "close" at bounding box center [420, 146] width 6 height 6
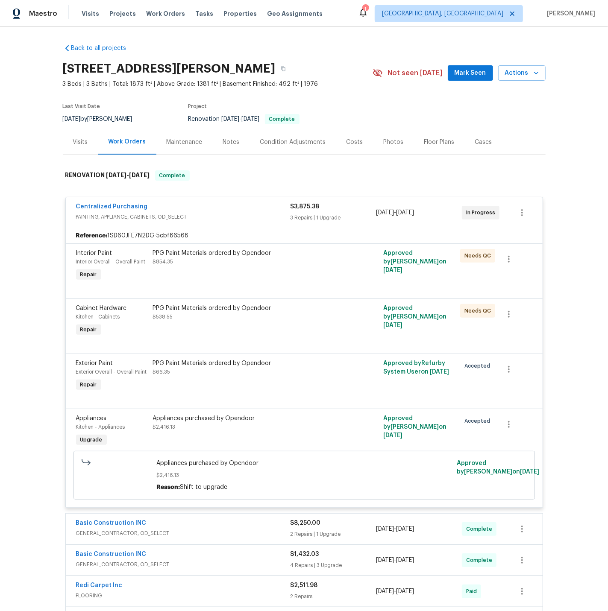
click at [270, 272] on div "PPG Paint Materials ordered by Opendoor $854.35" at bounding box center [246, 266] width 192 height 39
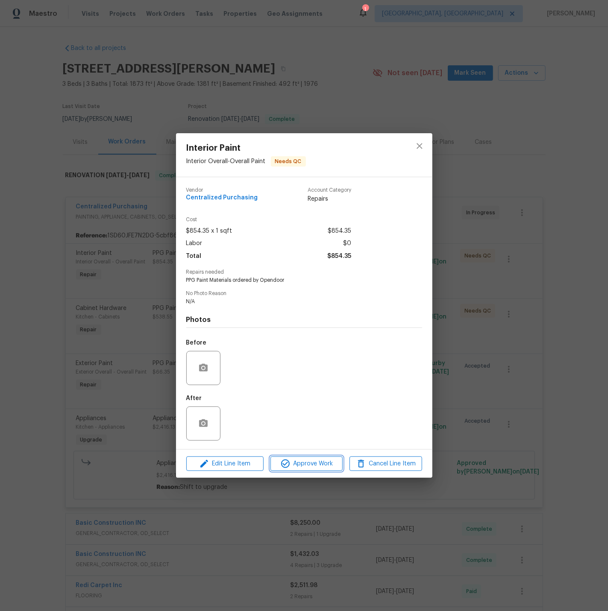
click at [307, 462] on span "Approve Work" at bounding box center [306, 464] width 67 height 11
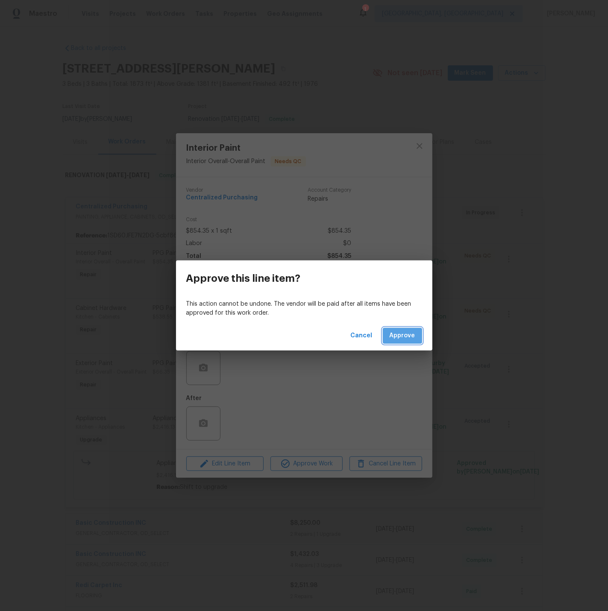
click at [406, 329] on button "Approve" at bounding box center [402, 336] width 39 height 16
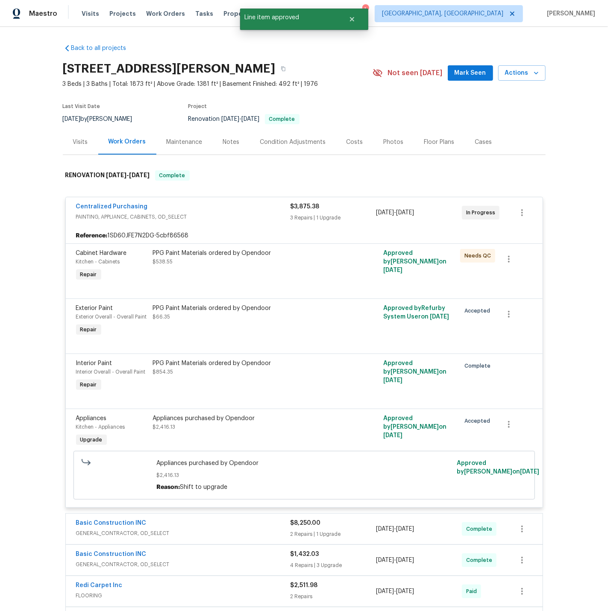
click at [293, 257] on div "PPG Paint Materials ordered by Opendoor $538.55" at bounding box center [246, 257] width 187 height 17
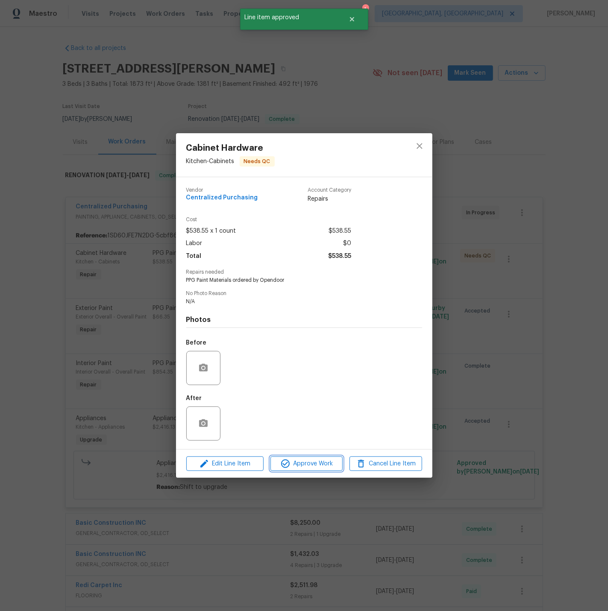
click at [312, 462] on span "Approve Work" at bounding box center [306, 464] width 67 height 11
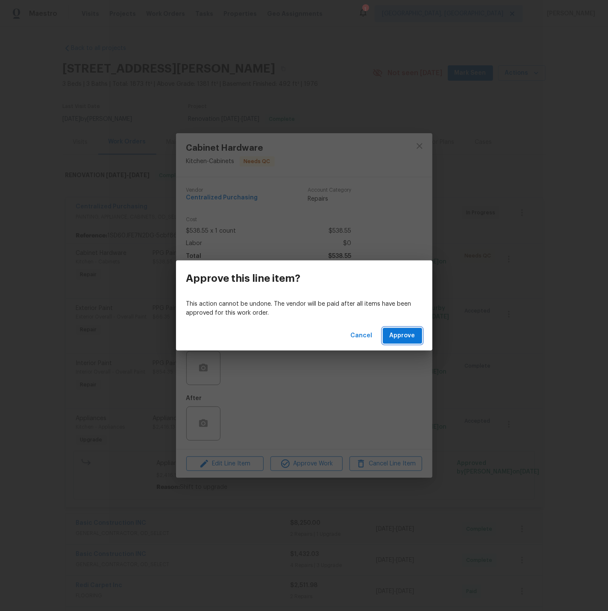
click at [406, 335] on span "Approve" at bounding box center [403, 336] width 26 height 11
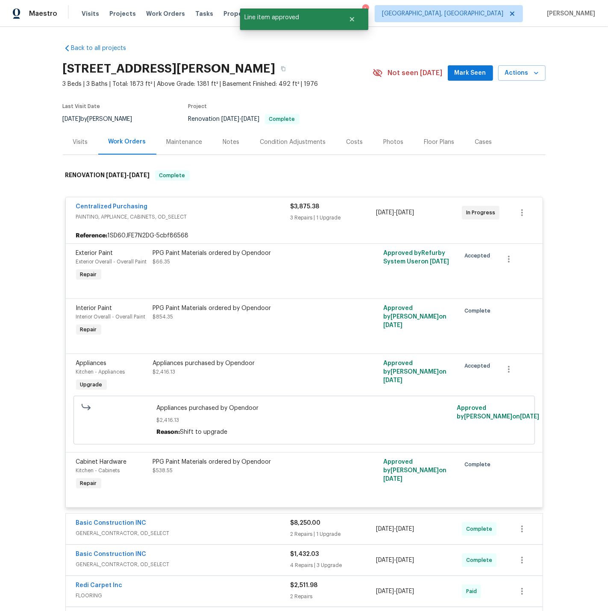
click at [301, 256] on div "PPG Paint Materials ordered by Opendoor" at bounding box center [246, 253] width 187 height 9
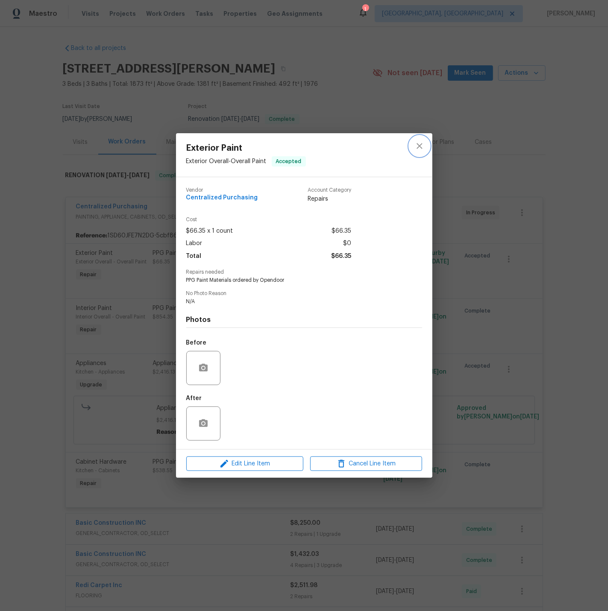
click at [417, 144] on icon "close" at bounding box center [419, 146] width 10 height 10
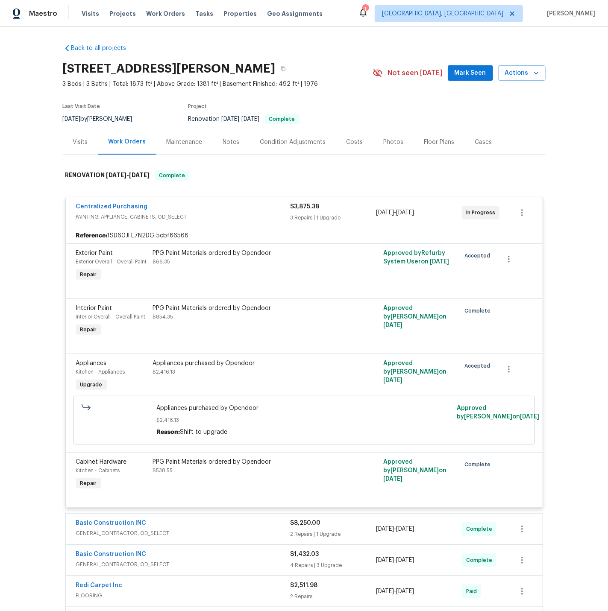
click at [246, 213] on span "PAINTING, APPLIANCE, CABINETS, OD_SELECT" at bounding box center [183, 217] width 215 height 9
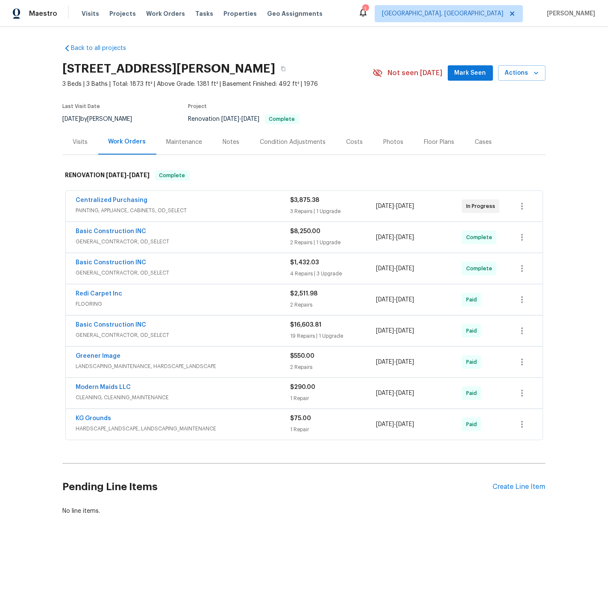
click at [385, 141] on div "Photos" at bounding box center [394, 142] width 20 height 9
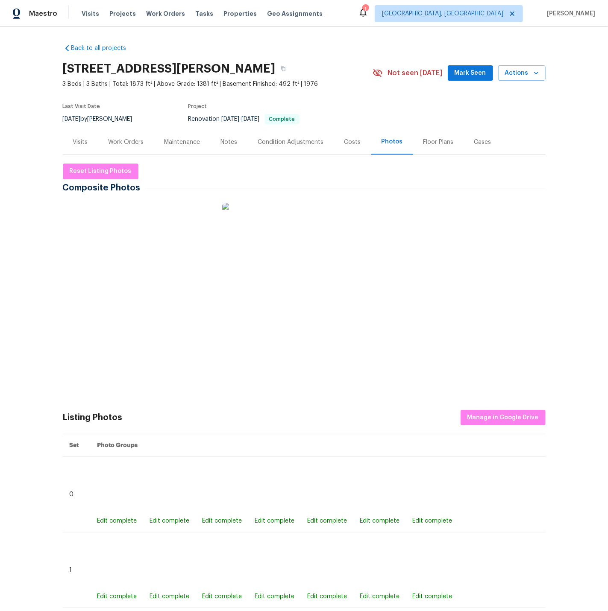
click at [92, 230] on img at bounding box center [86, 224] width 43 height 43
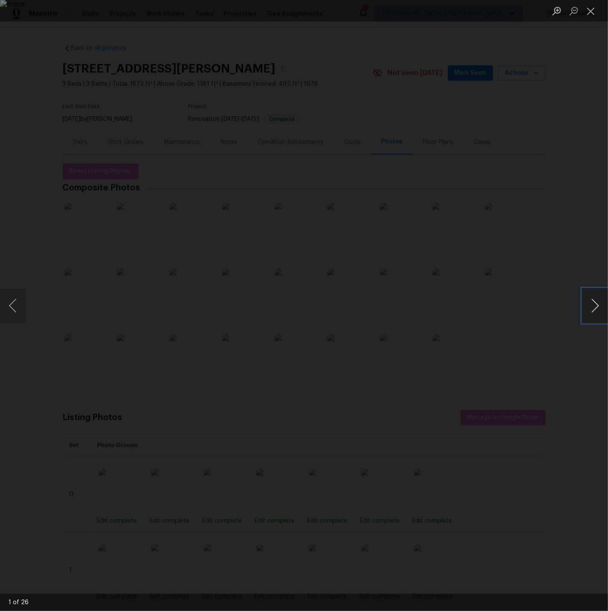
click at [547, 305] on button "Next image" at bounding box center [595, 306] width 26 height 34
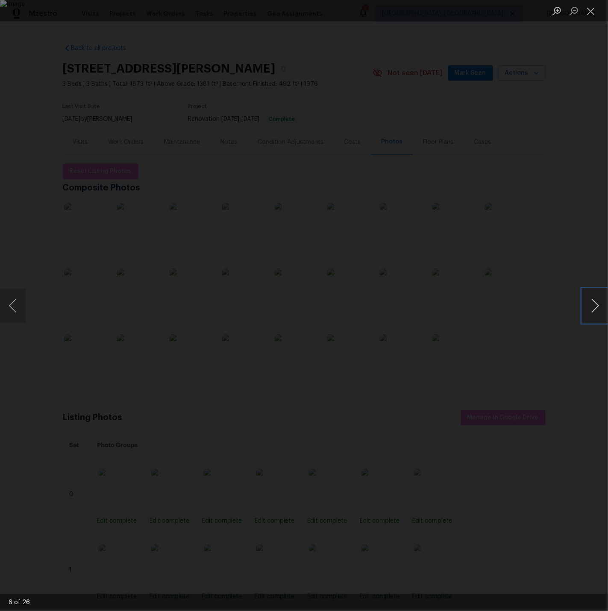
click at [547, 305] on button "Next image" at bounding box center [595, 306] width 26 height 34
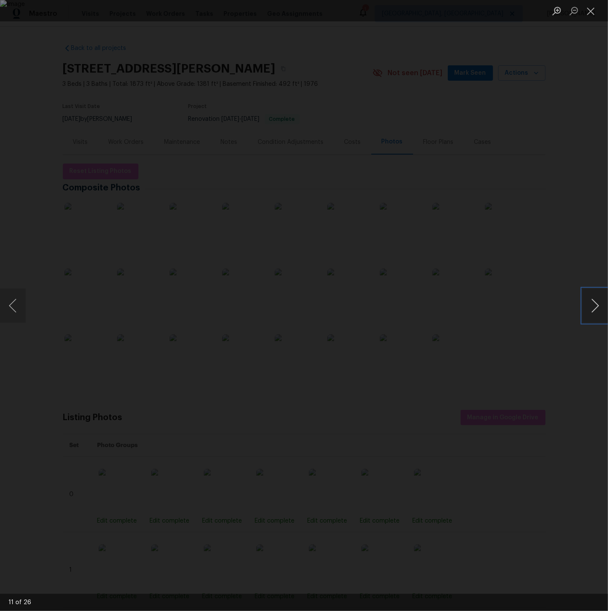
click at [547, 305] on button "Next image" at bounding box center [595, 306] width 26 height 34
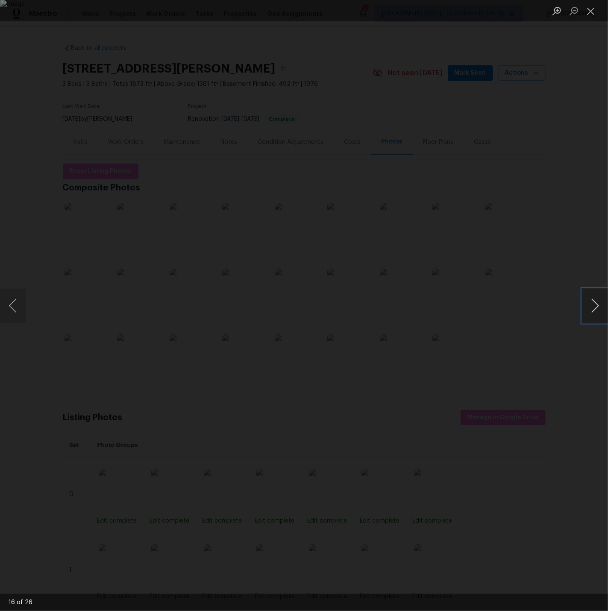
click at [547, 305] on button "Next image" at bounding box center [595, 306] width 26 height 34
click at [21, 307] on button "Previous image" at bounding box center [13, 306] width 26 height 34
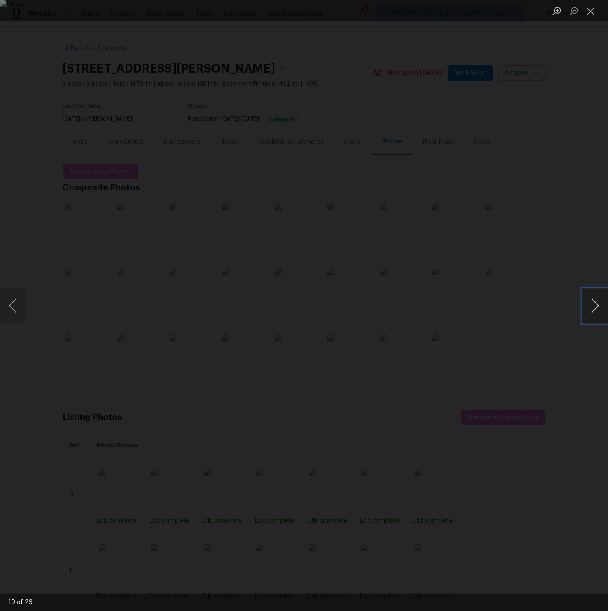
click at [547, 307] on button "Next image" at bounding box center [595, 306] width 26 height 34
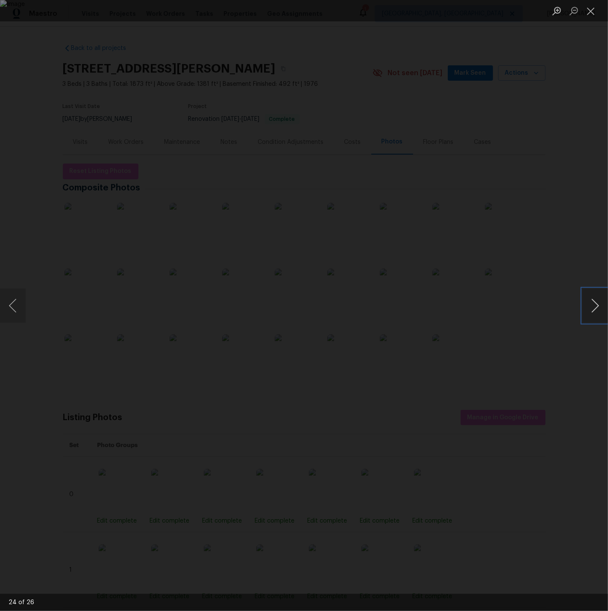
click at [547, 307] on button "Next image" at bounding box center [595, 306] width 26 height 34
click at [547, 11] on button "Close lightbox" at bounding box center [590, 10] width 17 height 15
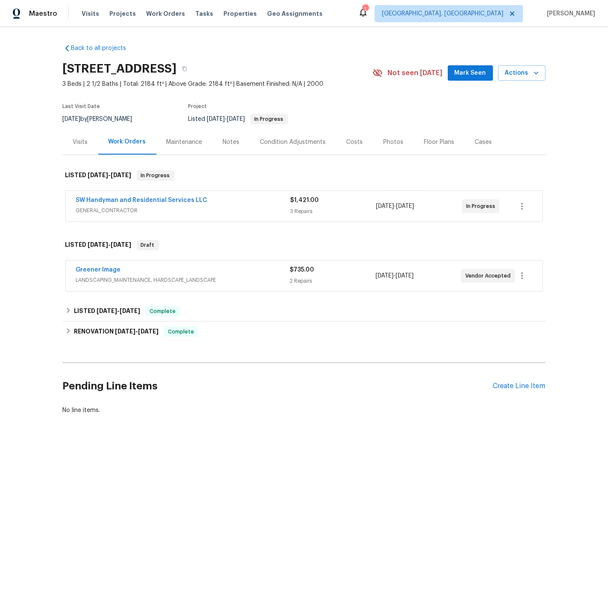
click at [244, 207] on span "GENERAL_CONTRACTOR" at bounding box center [183, 210] width 215 height 9
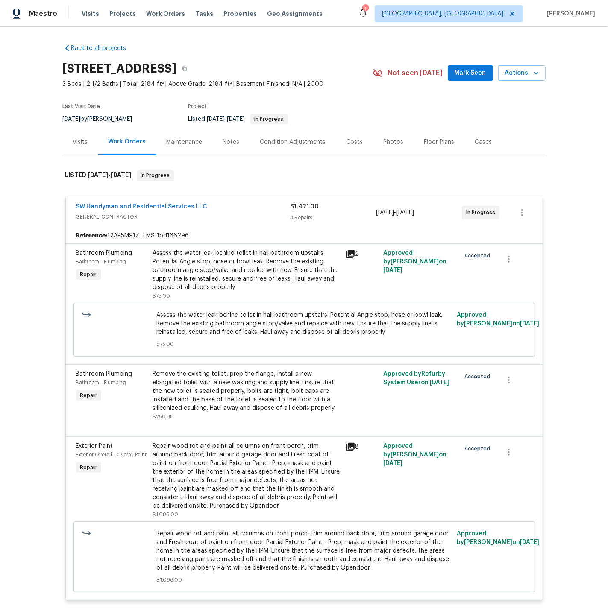
click at [353, 140] on div "Costs" at bounding box center [355, 142] width 17 height 9
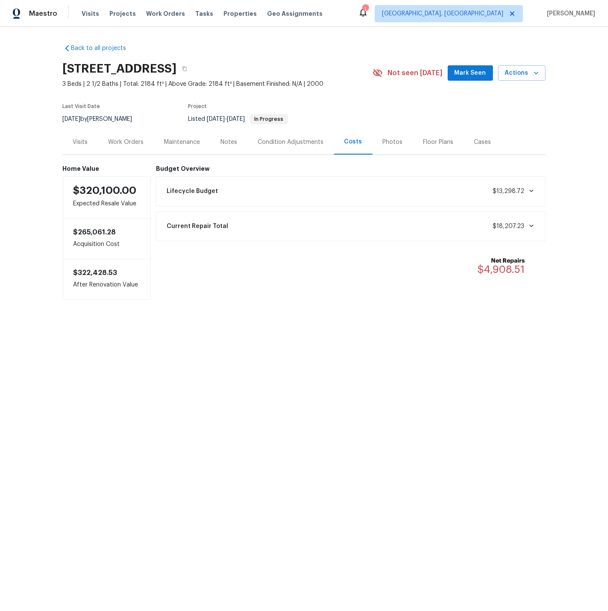
click at [392, 143] on div "Photos" at bounding box center [393, 142] width 20 height 9
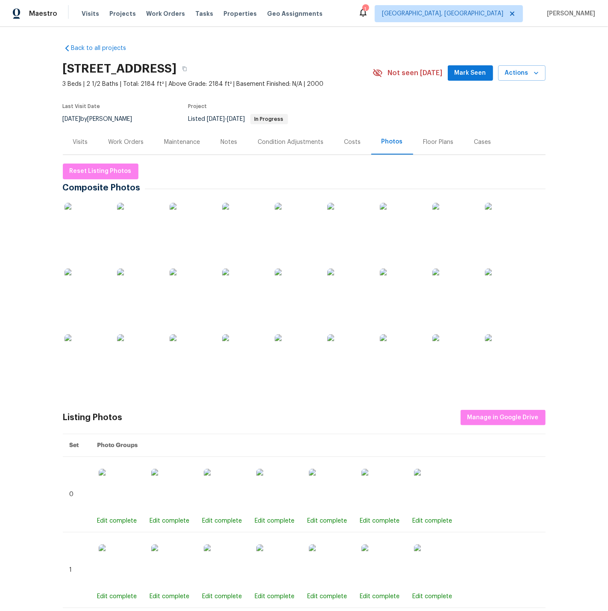
click at [81, 229] on img at bounding box center [86, 224] width 43 height 43
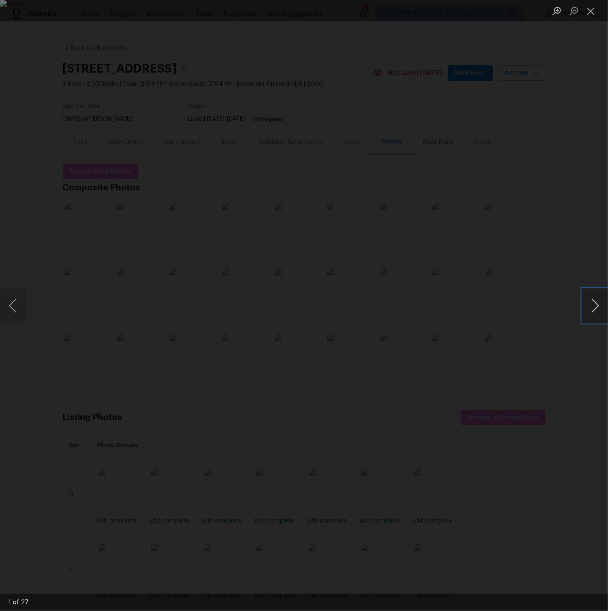
click at [547, 306] on button "Next image" at bounding box center [595, 306] width 26 height 34
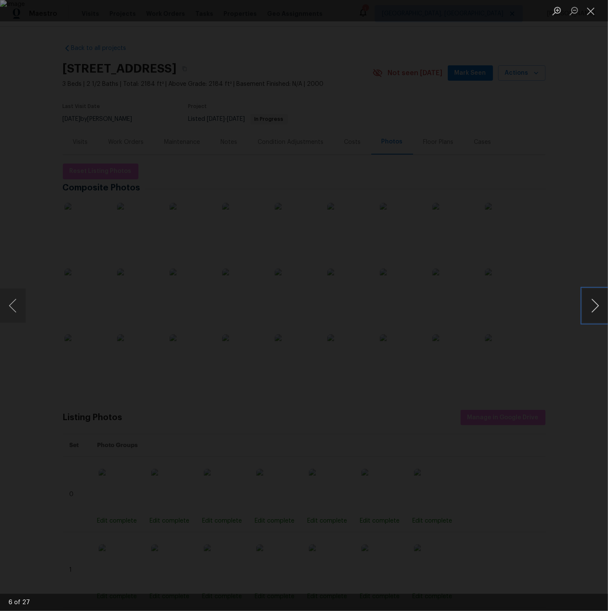
click at [547, 306] on button "Next image" at bounding box center [595, 306] width 26 height 34
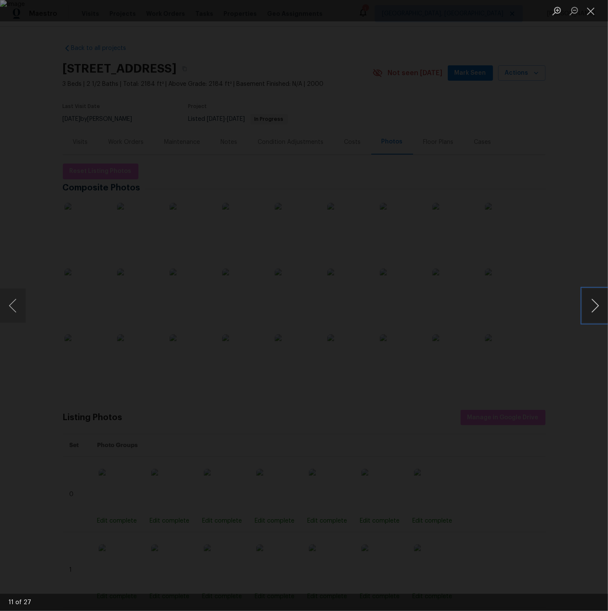
click at [547, 306] on button "Next image" at bounding box center [595, 306] width 26 height 34
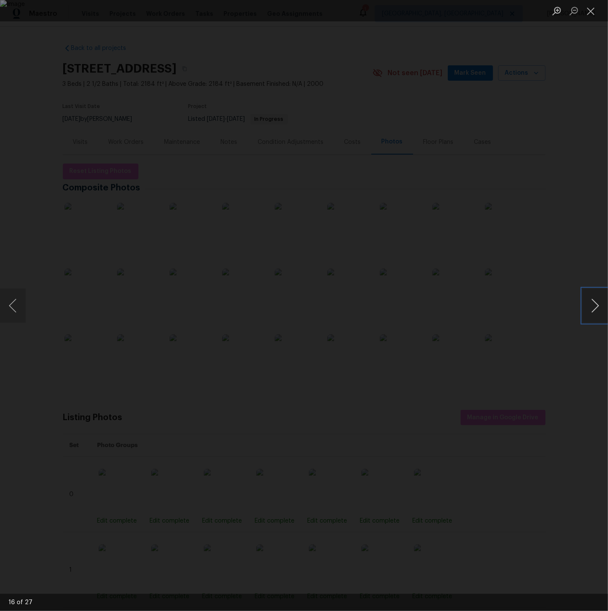
click at [547, 306] on button "Next image" at bounding box center [595, 306] width 26 height 34
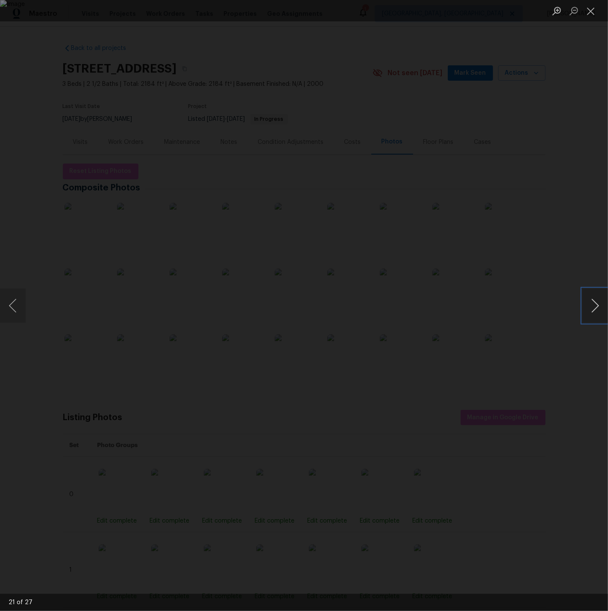
click at [547, 306] on button "Next image" at bounding box center [595, 306] width 26 height 34
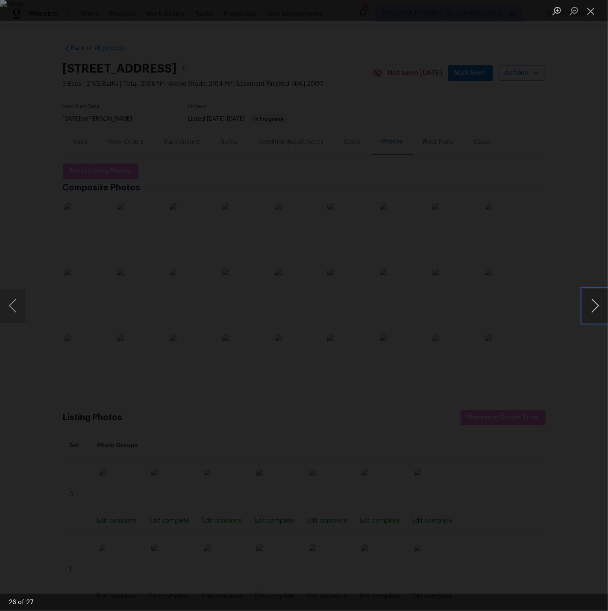
click at [547, 306] on button "Next image" at bounding box center [595, 306] width 26 height 34
click at [547, 9] on button "Close lightbox" at bounding box center [590, 10] width 17 height 15
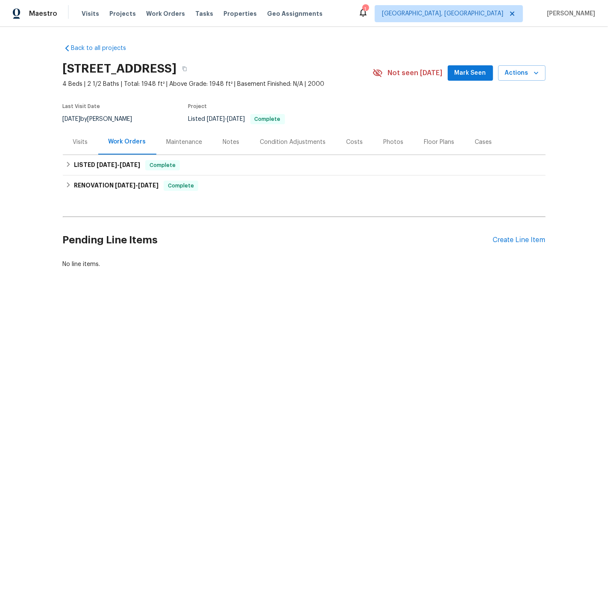
click at [389, 142] on div "Photos" at bounding box center [394, 142] width 20 height 9
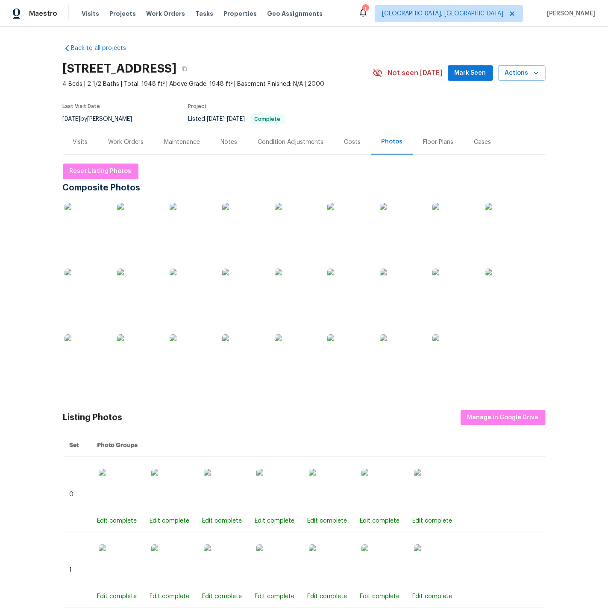
click at [97, 221] on img at bounding box center [86, 224] width 43 height 43
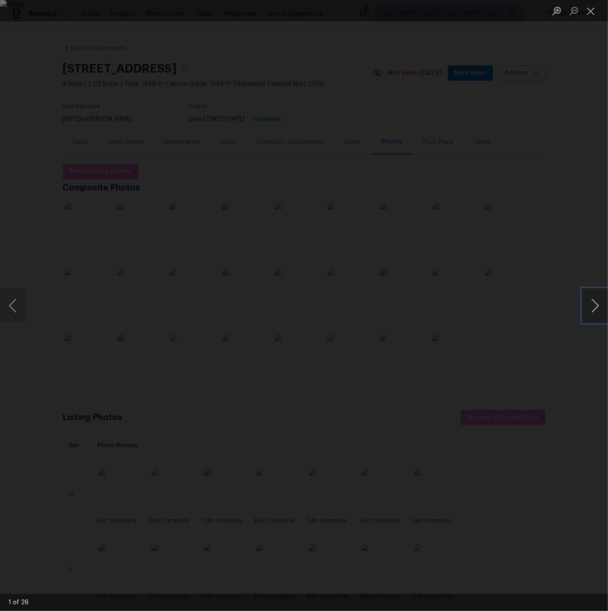
click at [547, 305] on button "Next image" at bounding box center [595, 306] width 26 height 34
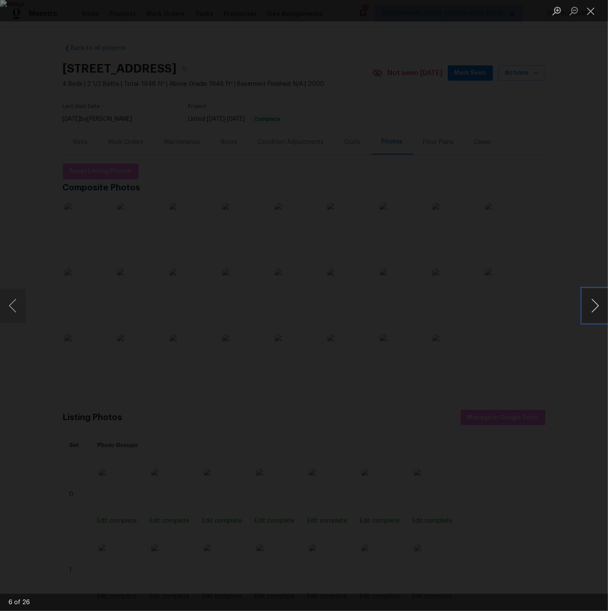
click at [547, 305] on button "Next image" at bounding box center [595, 306] width 26 height 34
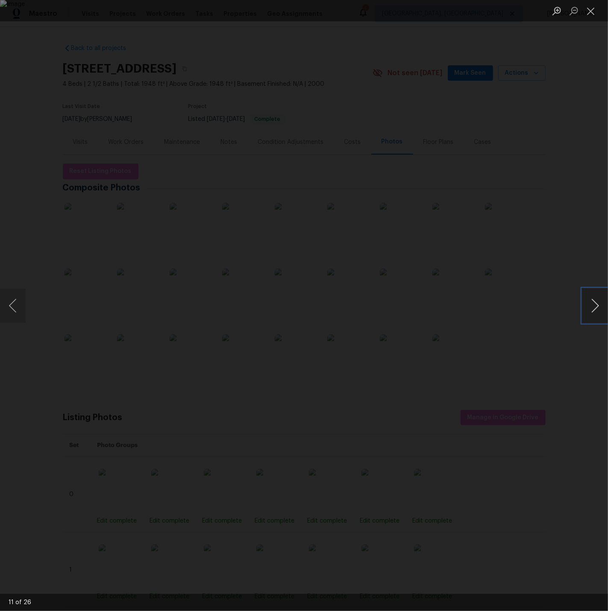
click at [547, 305] on button "Next image" at bounding box center [595, 306] width 26 height 34
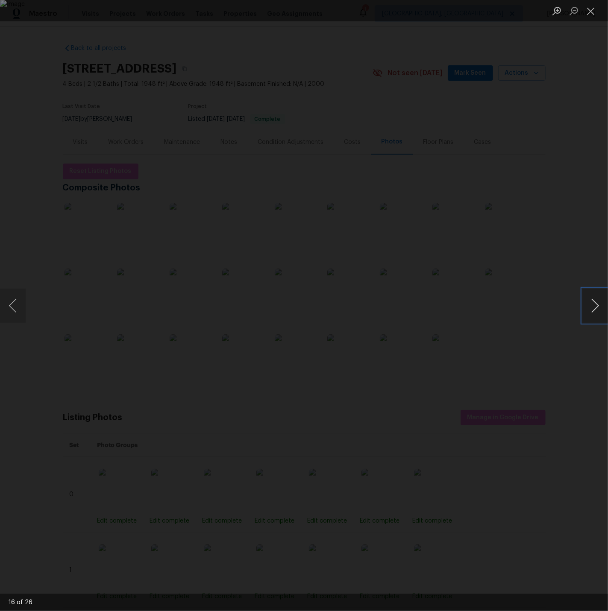
click at [547, 305] on button "Next image" at bounding box center [595, 306] width 26 height 34
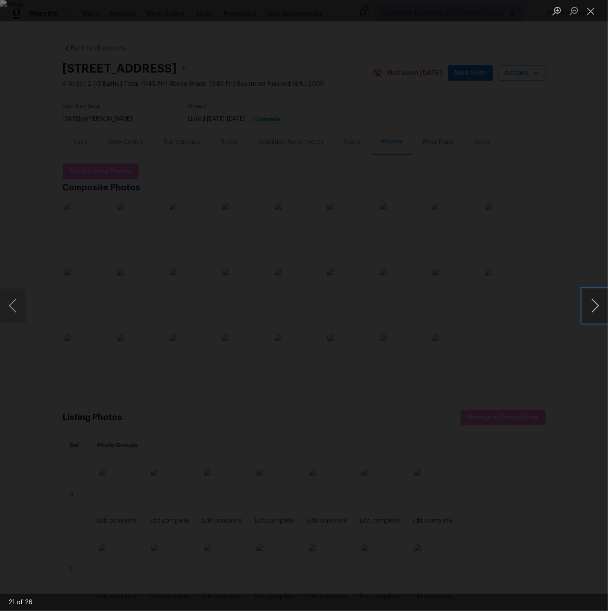
click at [547, 305] on button "Next image" at bounding box center [595, 306] width 26 height 34
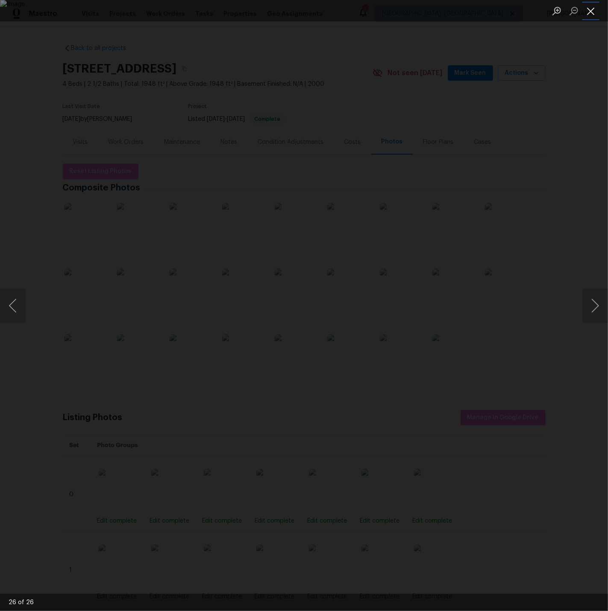
click at [547, 10] on button "Close lightbox" at bounding box center [590, 10] width 17 height 15
